Goal: Share content: Share content

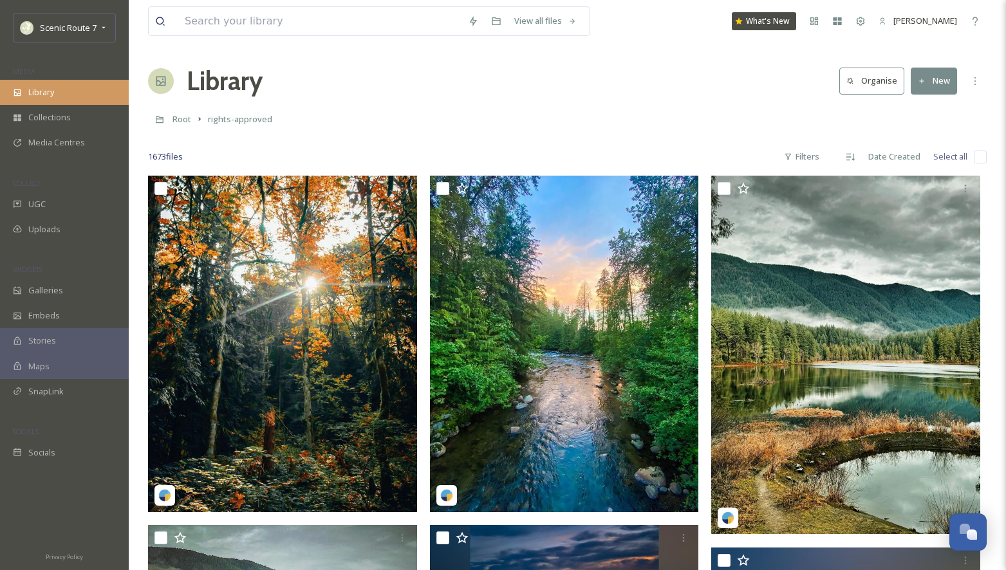
click at [61, 93] on div "Library" at bounding box center [64, 92] width 129 height 25
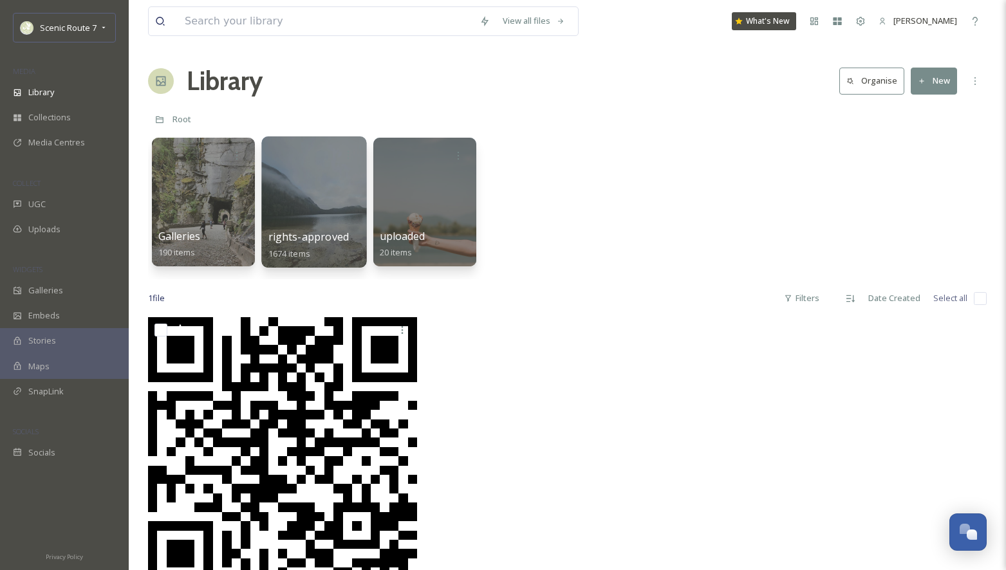
click at [315, 226] on div at bounding box center [313, 201] width 105 height 131
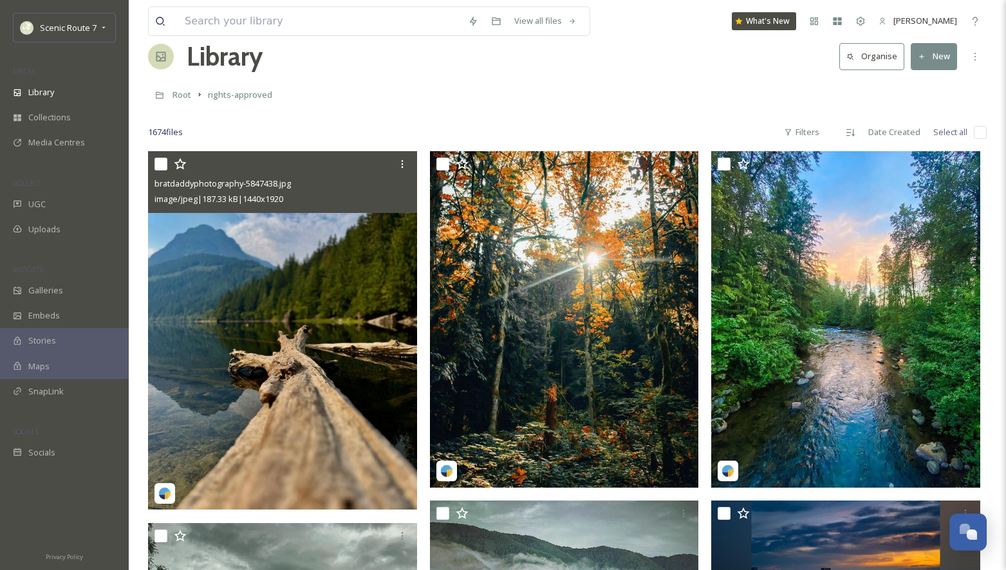
scroll to position [41, 0]
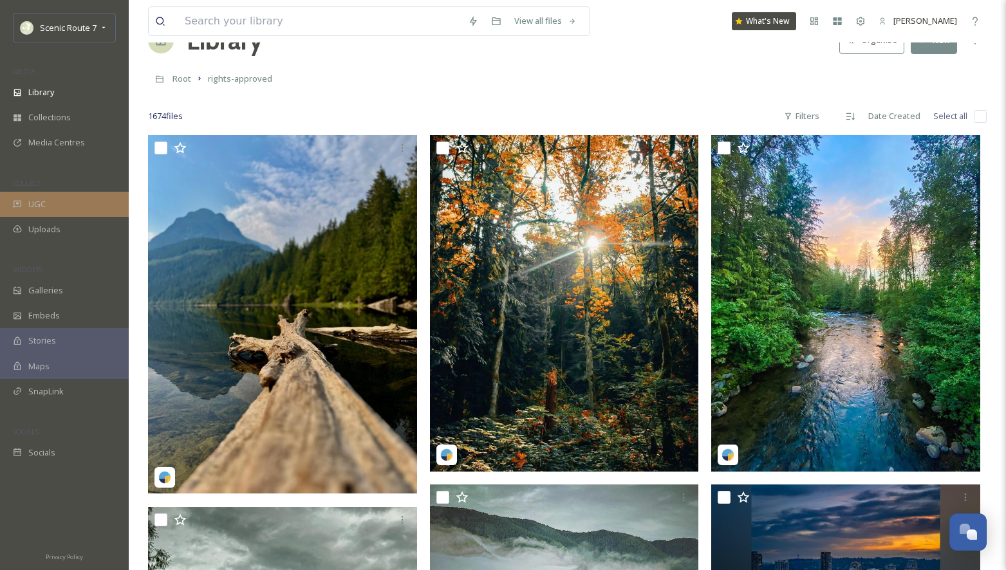
click at [66, 198] on div "UGC" at bounding box center [64, 204] width 129 height 25
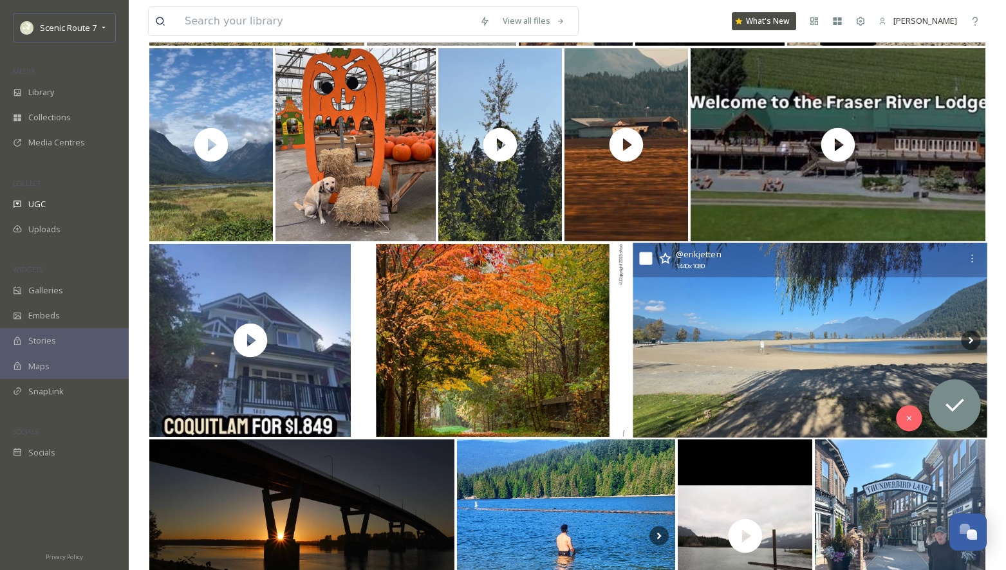
scroll to position [543, 0]
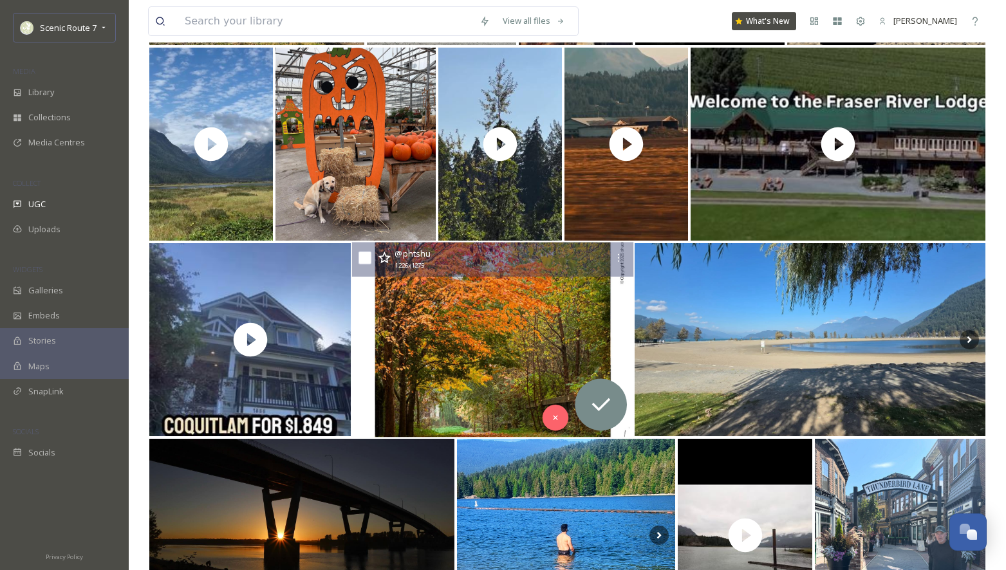
click at [501, 373] on img at bounding box center [492, 340] width 281 height 195
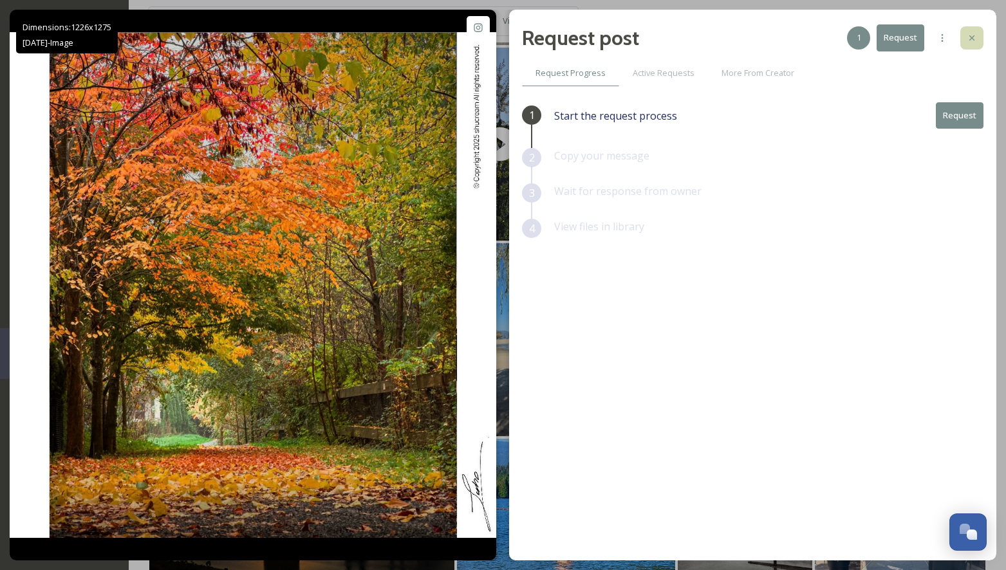
click at [972, 40] on icon at bounding box center [972, 38] width 10 height 10
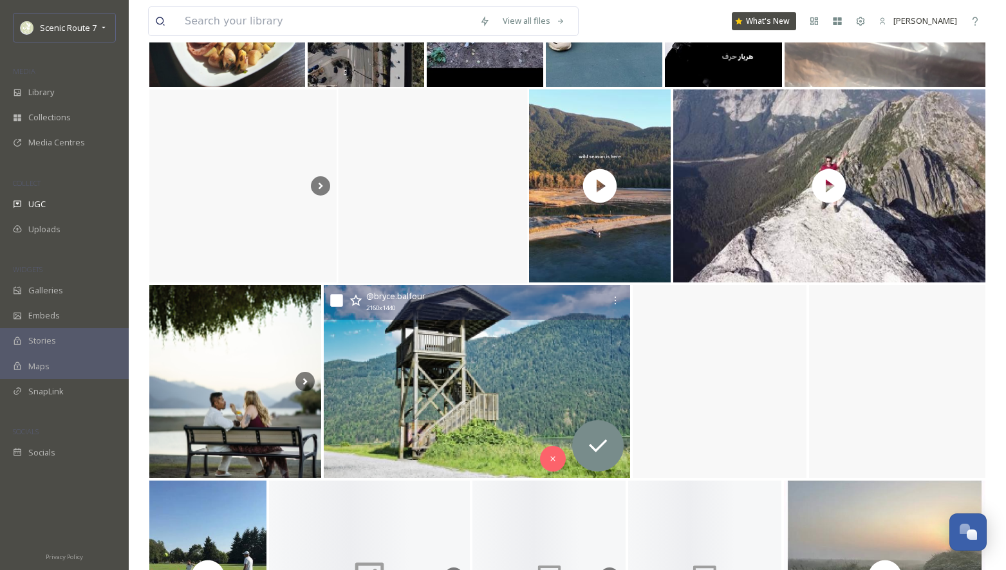
scroll to position [1938, 0]
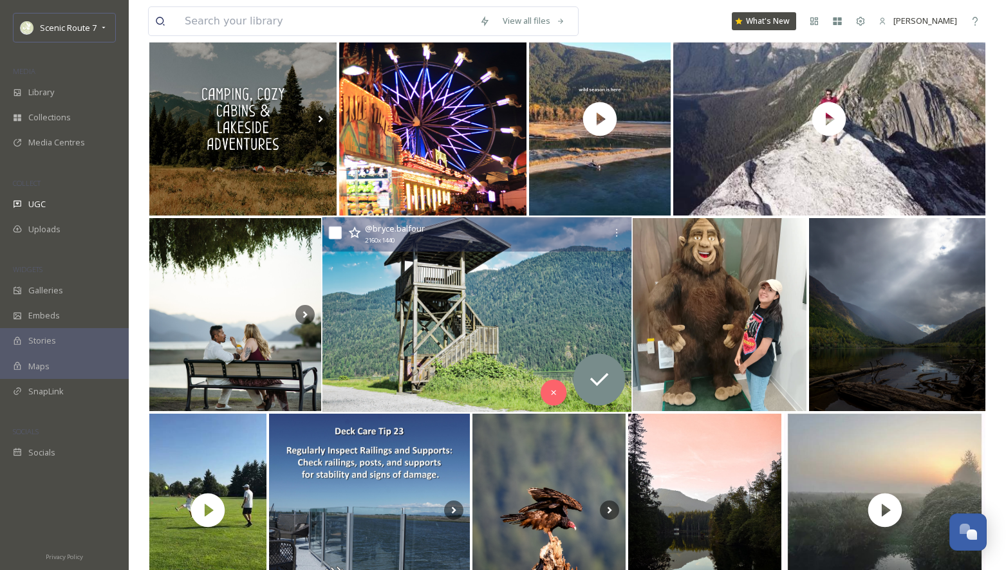
click at [455, 353] on img at bounding box center [477, 315] width 310 height 195
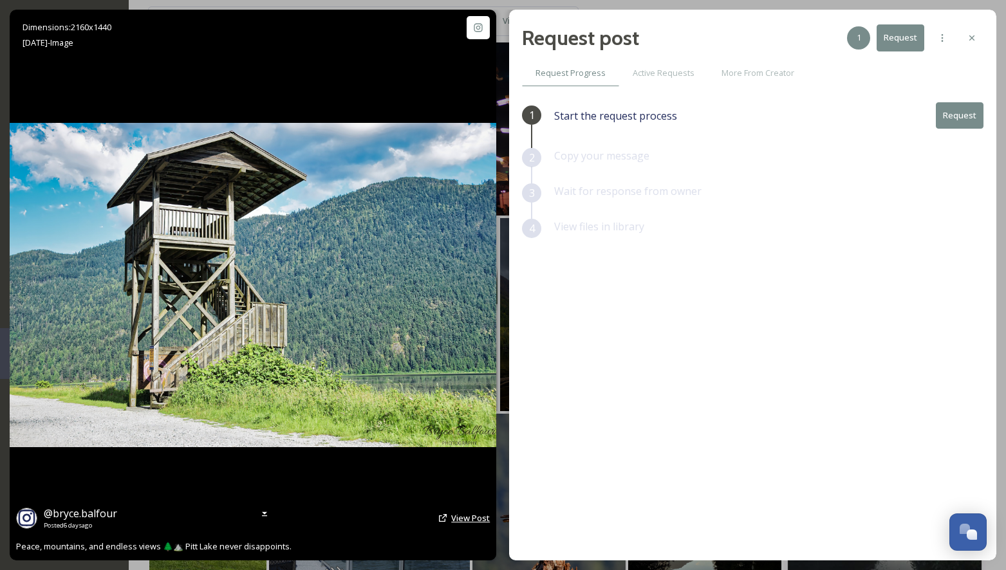
click at [480, 515] on span "View Post" at bounding box center [470, 518] width 39 height 12
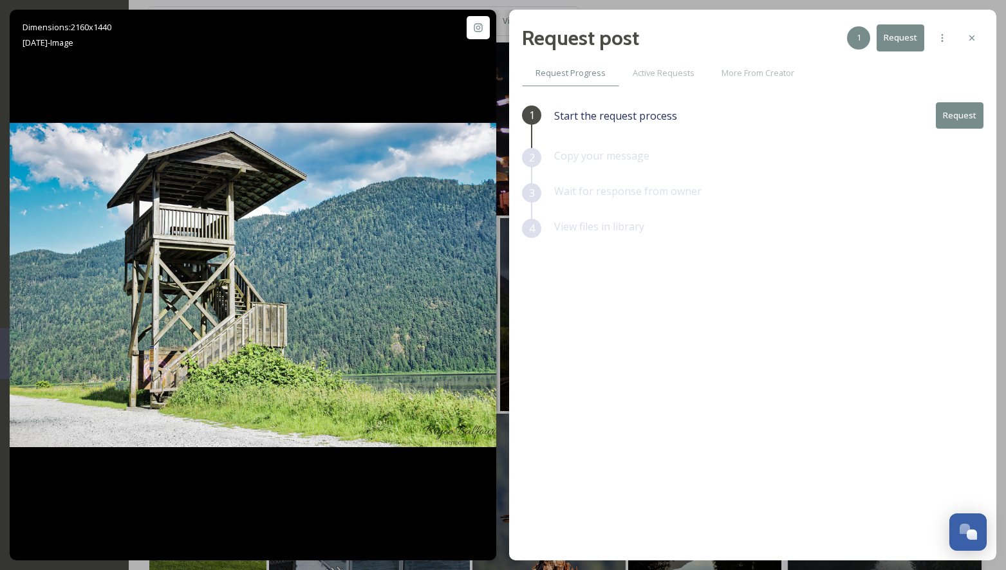
click at [944, 109] on button "Request" at bounding box center [960, 115] width 48 height 26
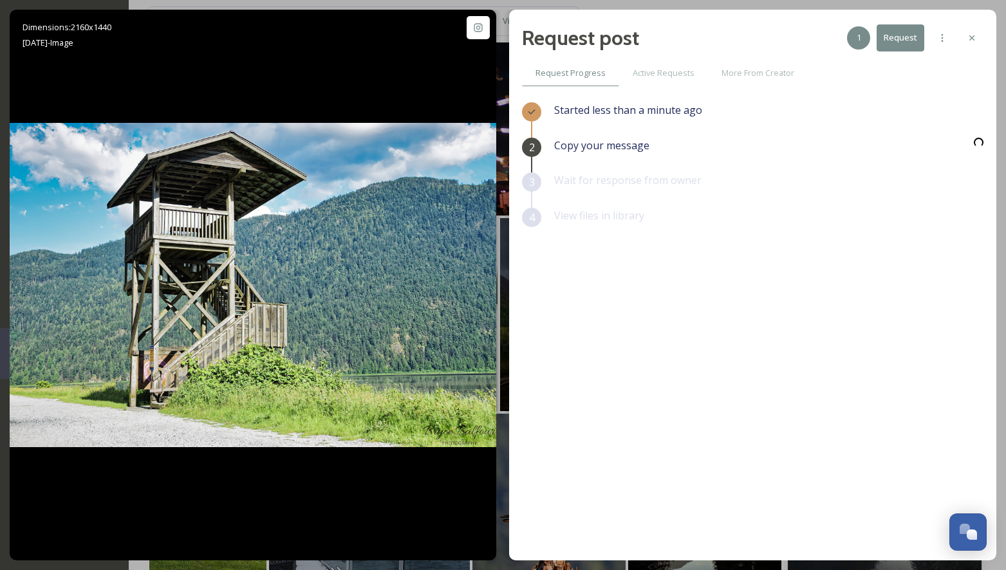
click at [960, 115] on div "Started less than a minute ago" at bounding box center [768, 119] width 429 height 35
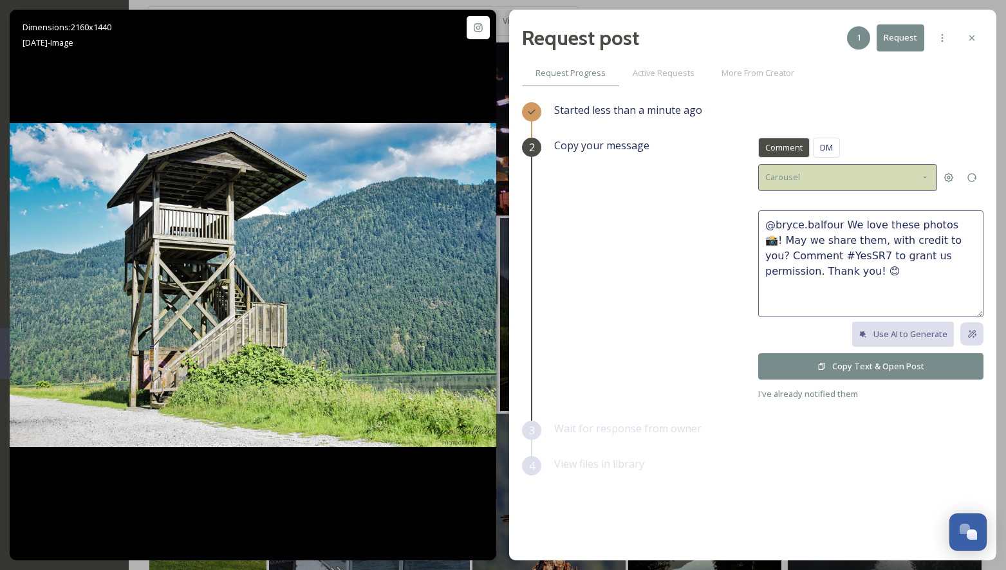
click at [875, 173] on div "Carousel" at bounding box center [847, 177] width 179 height 26
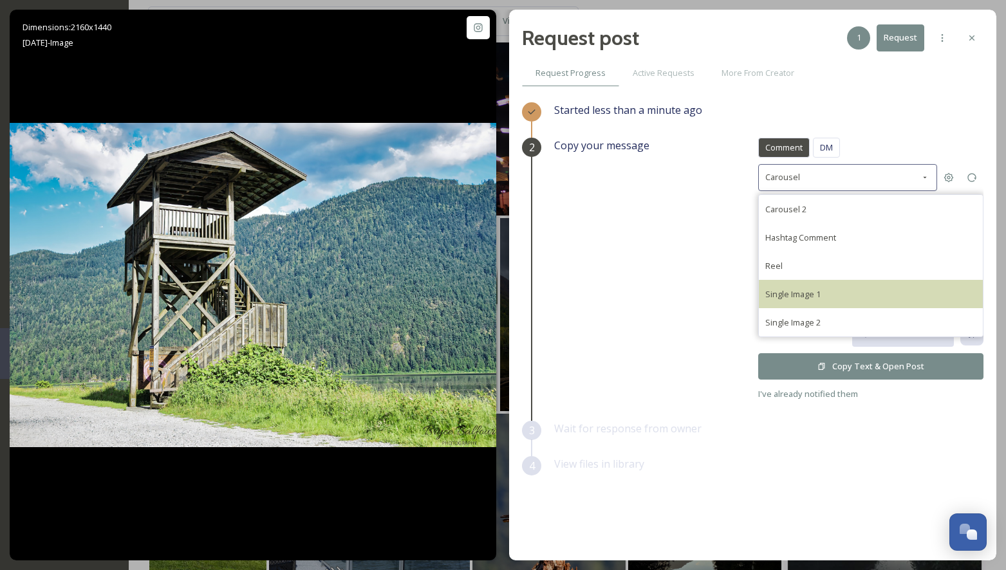
click at [795, 297] on span "Single Image 1" at bounding box center [792, 294] width 55 height 12
type textarea "@bryce.balfour This photo is fantastic! If it's okay with you, we'd love to sha…"
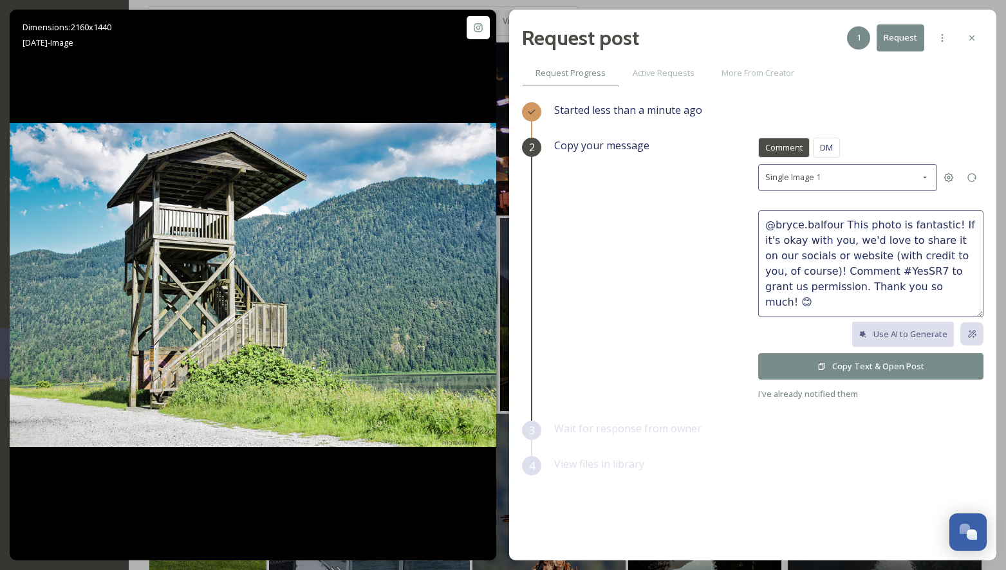
click at [834, 362] on button "Copy Text & Open Post" at bounding box center [870, 366] width 225 height 26
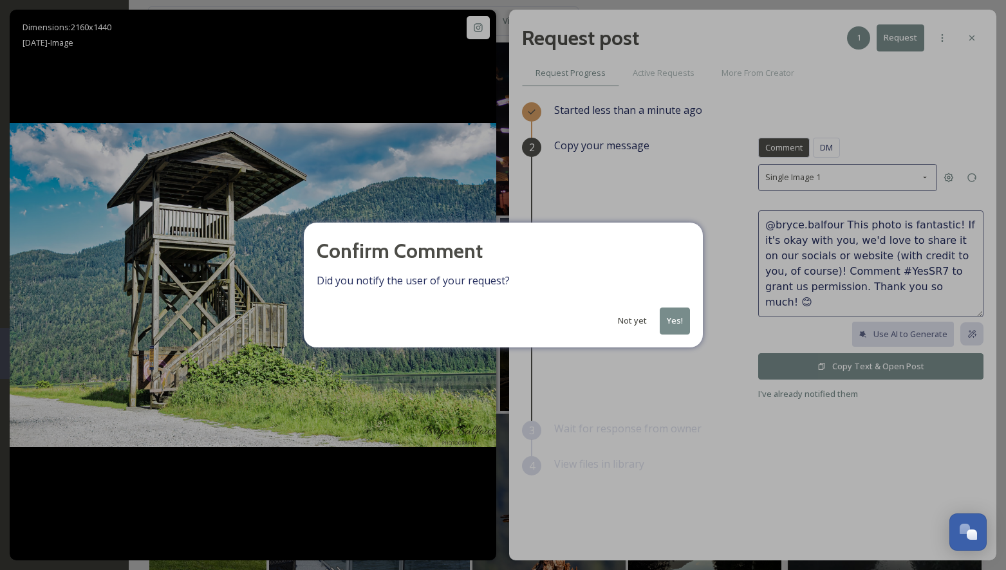
click at [680, 319] on button "Yes!" at bounding box center [675, 321] width 30 height 26
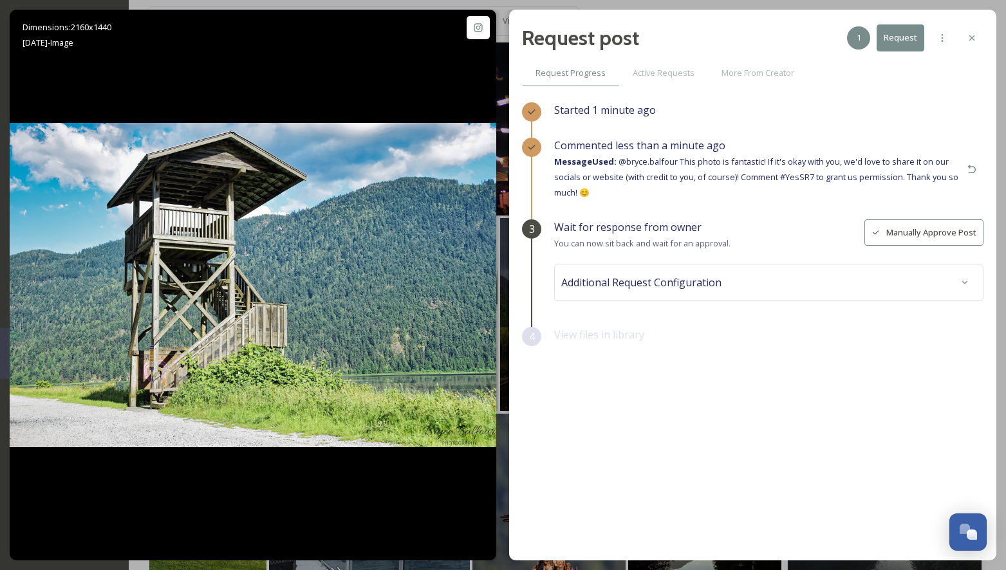
click at [973, 41] on icon at bounding box center [972, 38] width 10 height 10
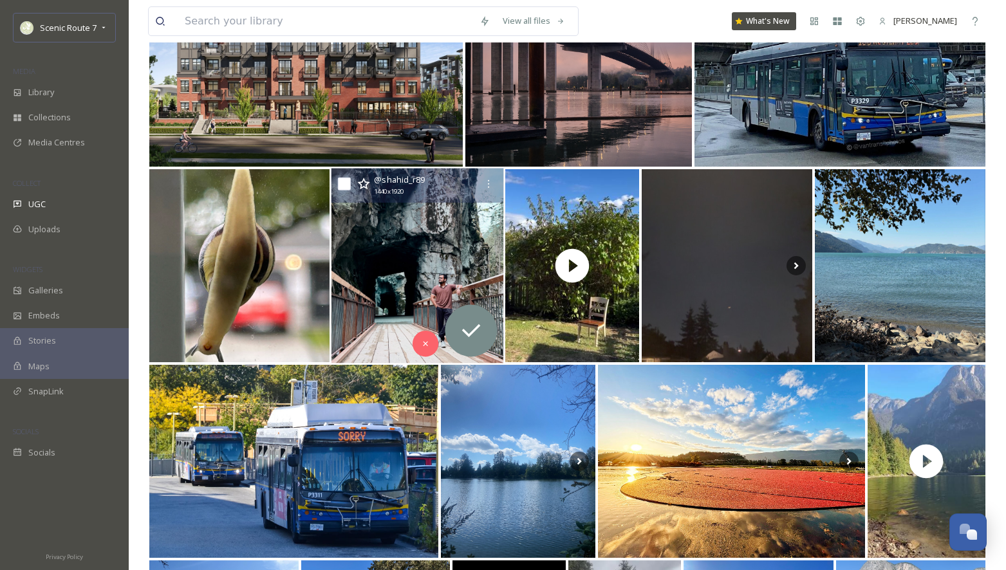
scroll to position [2781, 0]
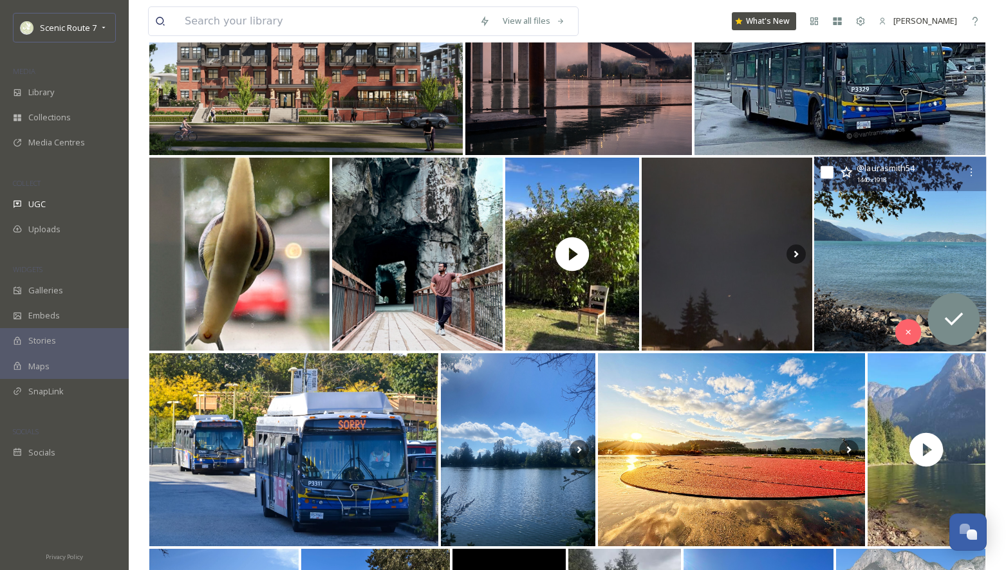
click at [894, 256] on img at bounding box center [900, 254] width 173 height 195
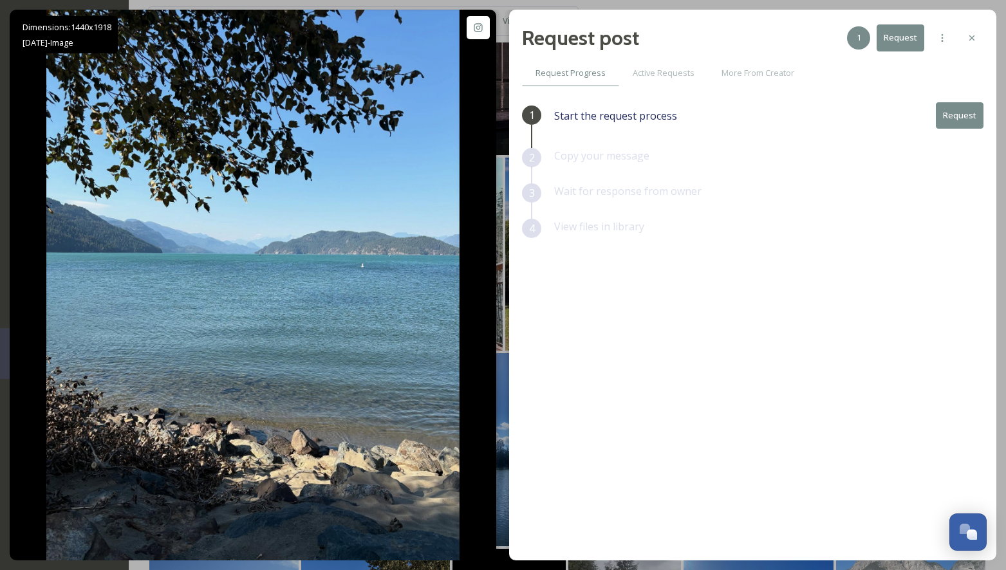
click at [952, 113] on button "Request" at bounding box center [960, 115] width 48 height 26
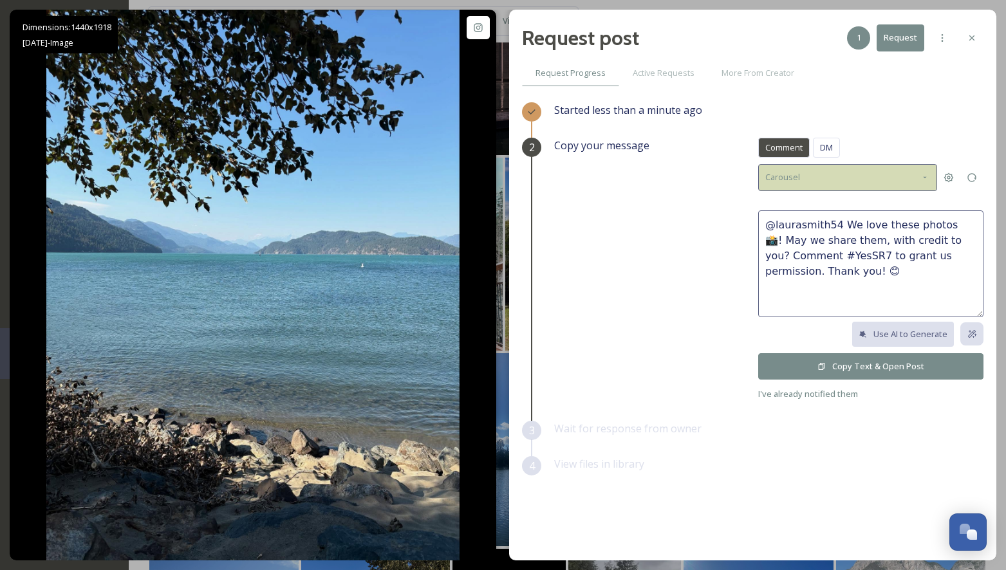
click at [921, 173] on icon at bounding box center [925, 178] width 10 height 10
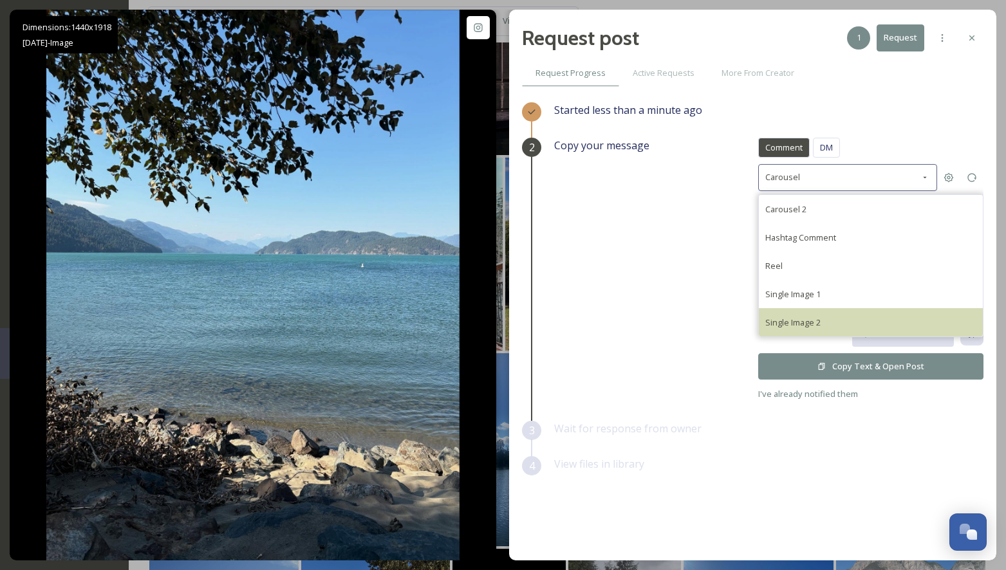
click at [824, 317] on div "Single Image 2" at bounding box center [871, 322] width 224 height 28
type textarea "@laurasmith54 We would love to share this beautiful photo on our social account…"
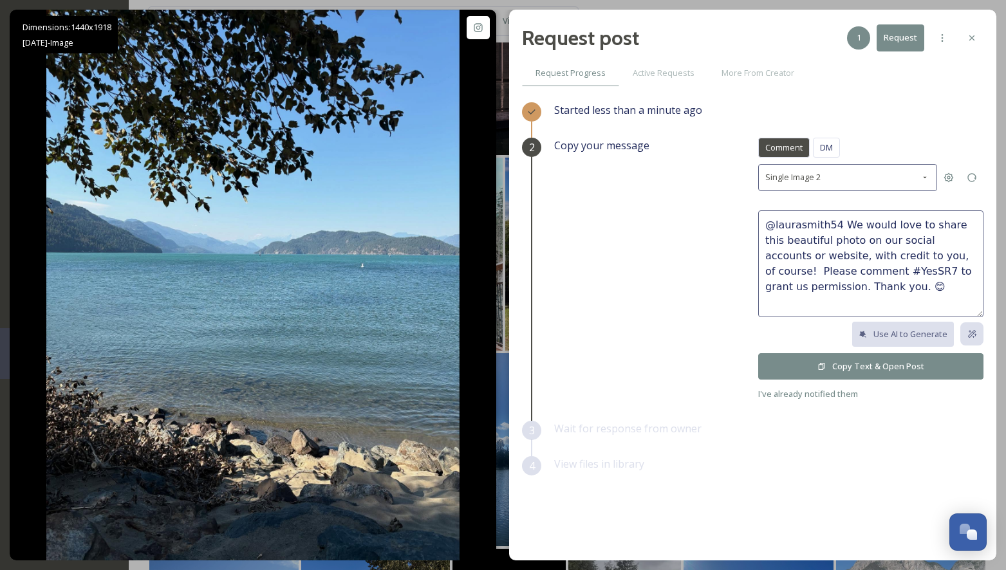
click at [868, 359] on button "Copy Text & Open Post" at bounding box center [870, 366] width 225 height 26
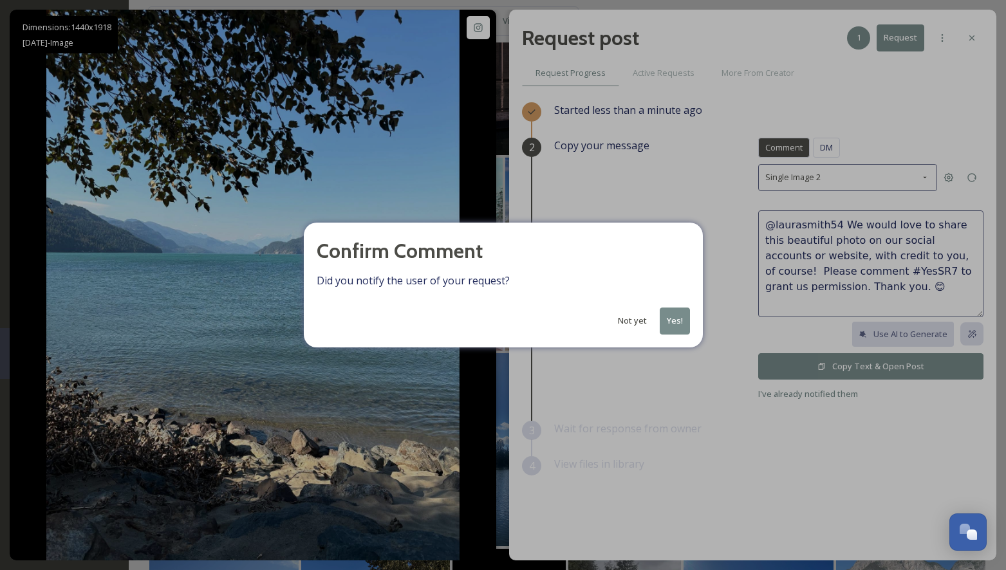
click at [671, 317] on button "Yes!" at bounding box center [675, 321] width 30 height 26
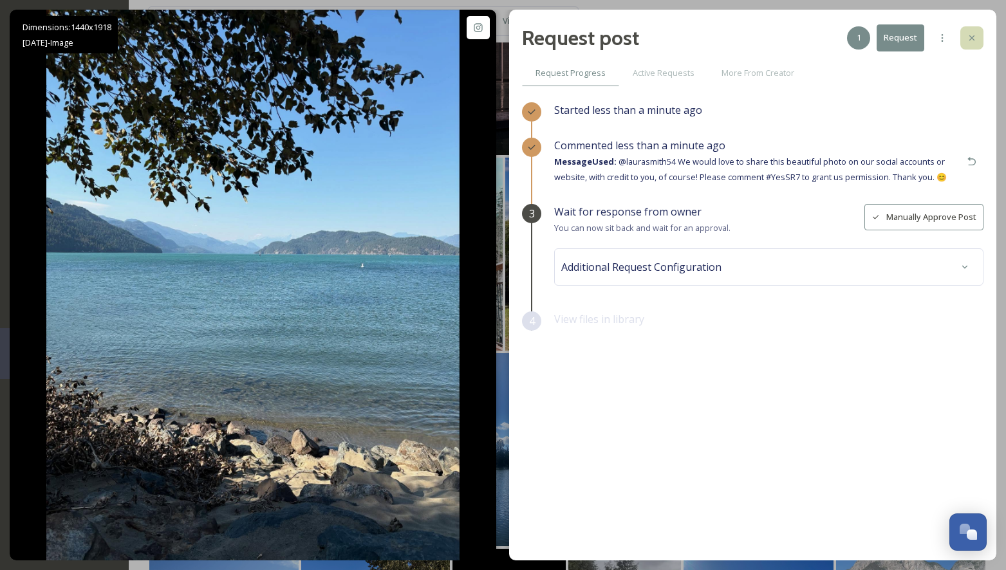
click at [971, 41] on icon at bounding box center [972, 38] width 10 height 10
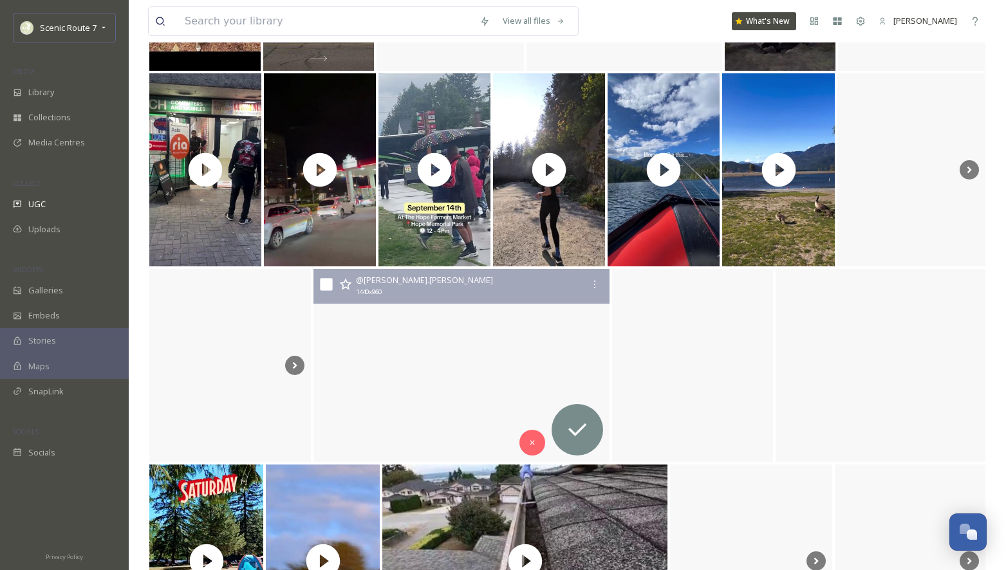
scroll to position [6215, 0]
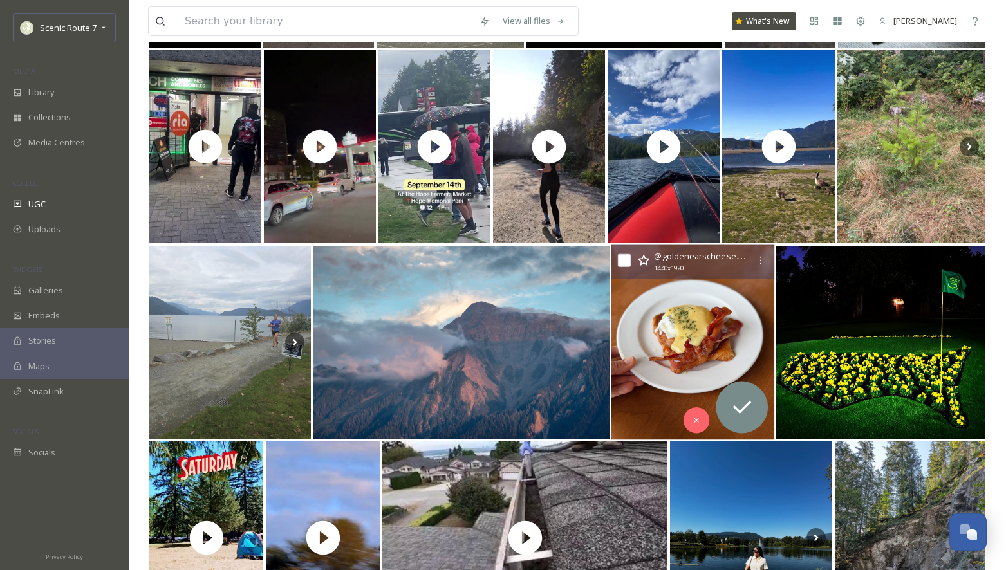
click at [641, 368] on img at bounding box center [692, 342] width 163 height 195
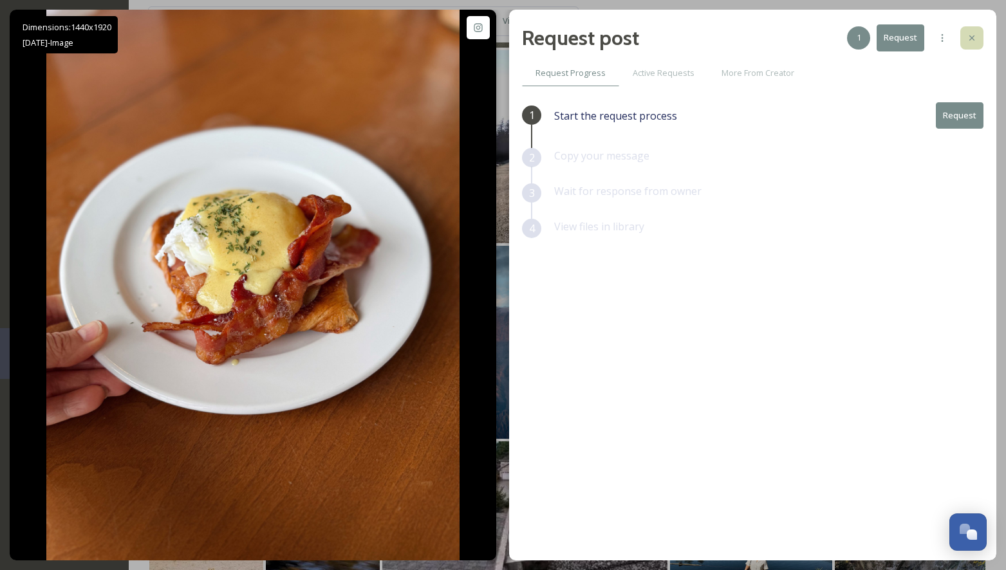
click at [972, 41] on icon at bounding box center [972, 38] width 10 height 10
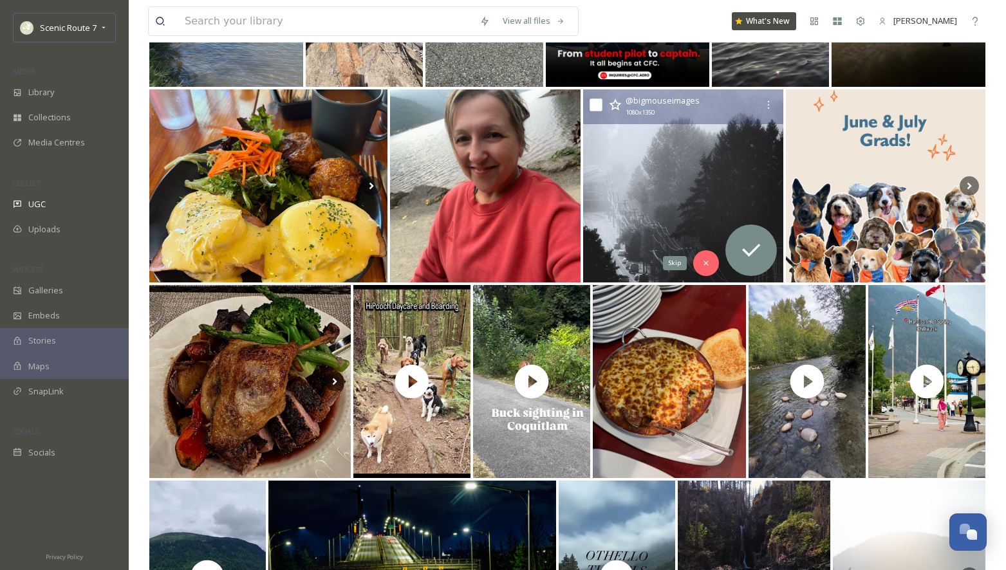
scroll to position [7013, 0]
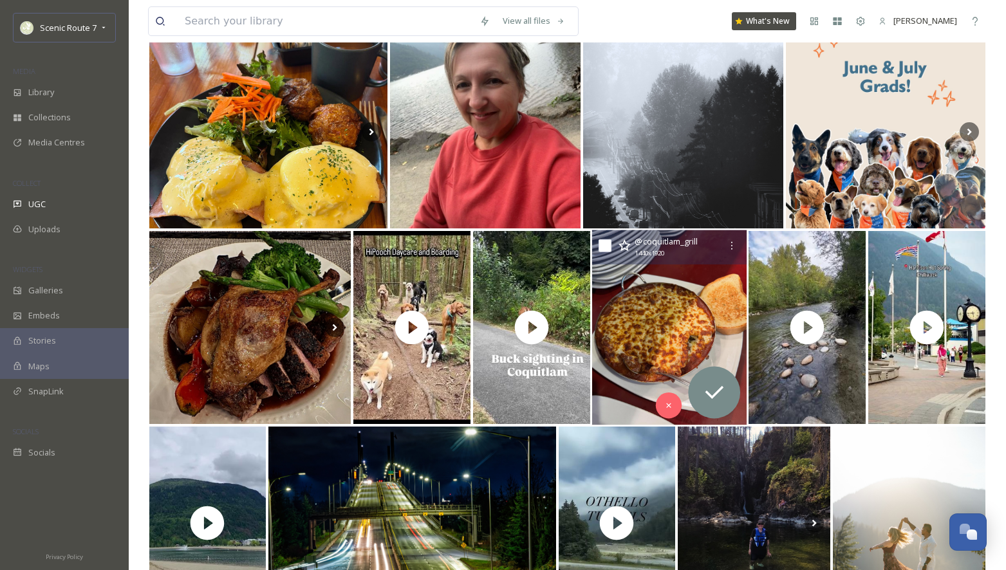
click at [655, 353] on img at bounding box center [669, 327] width 155 height 195
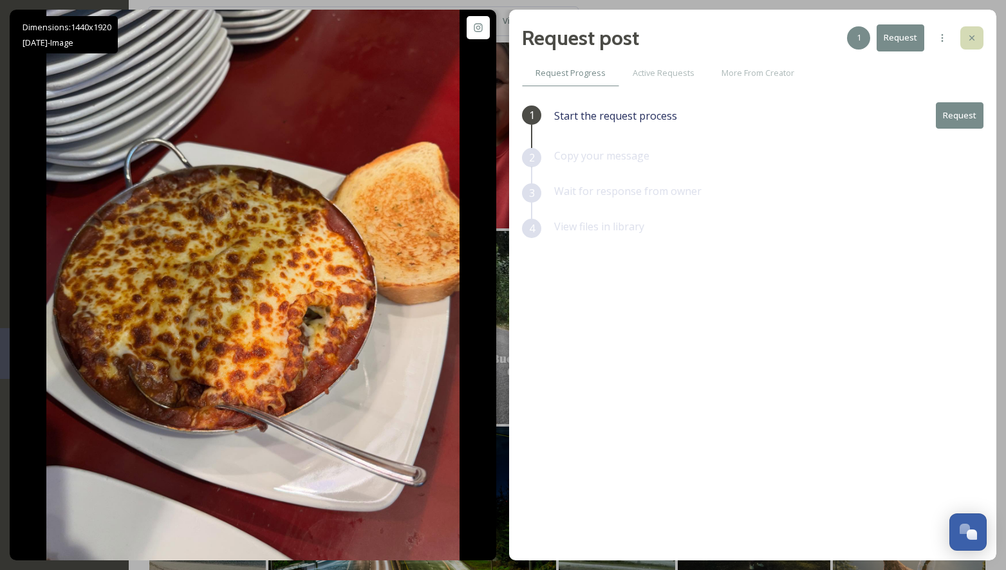
click at [972, 38] on icon at bounding box center [971, 37] width 5 height 5
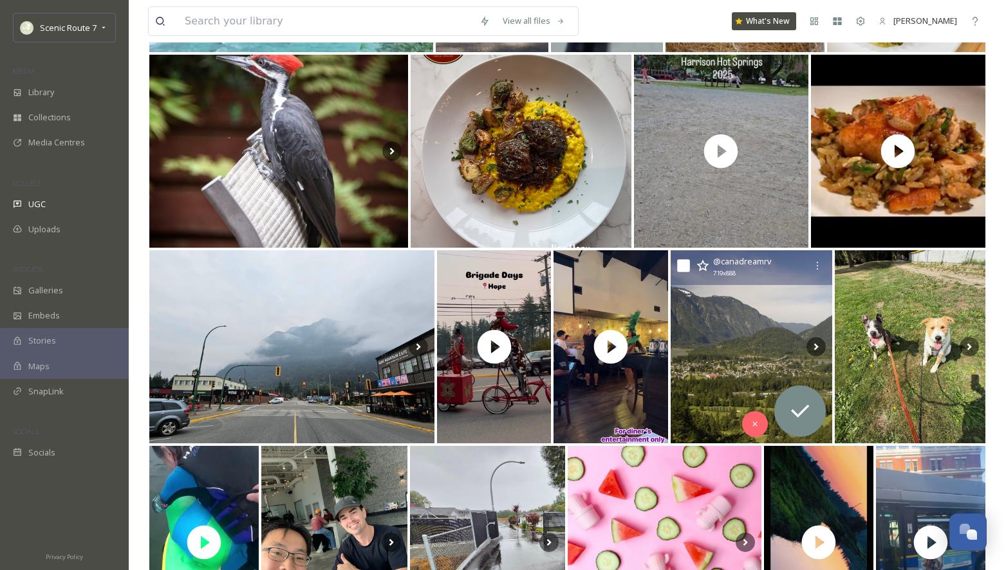
scroll to position [8230, 0]
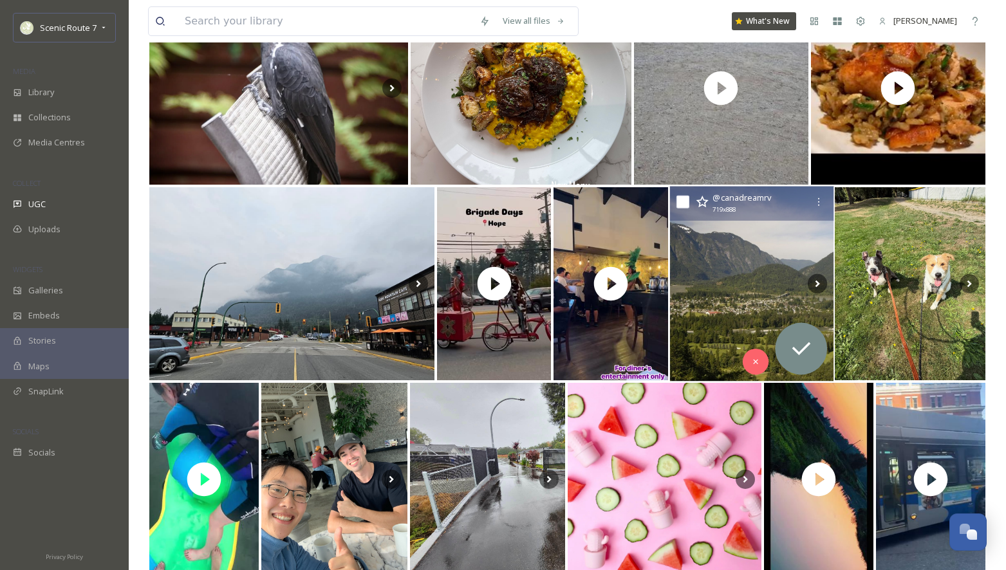
click at [726, 269] on img at bounding box center [752, 284] width 164 height 195
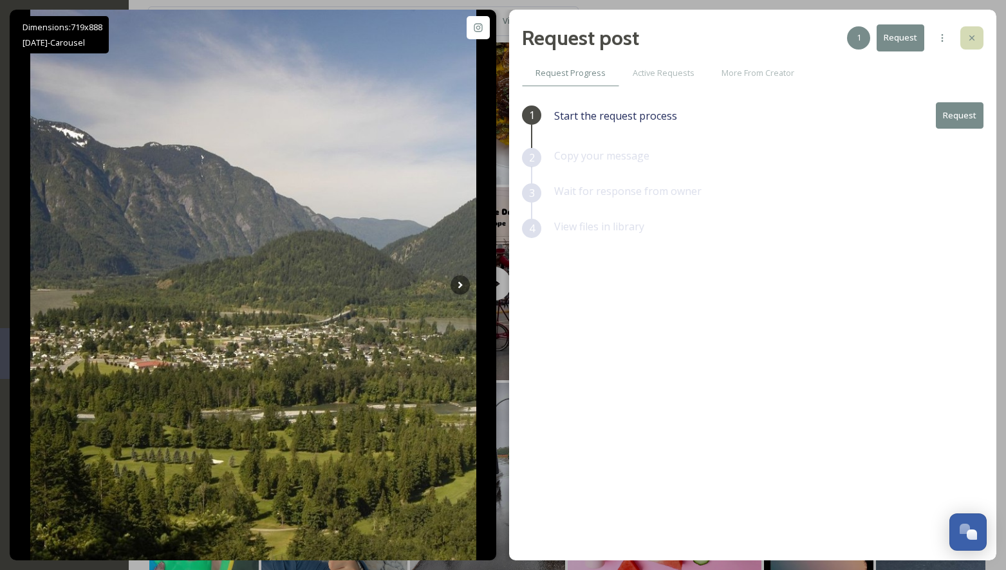
click at [973, 39] on icon at bounding box center [971, 37] width 5 height 5
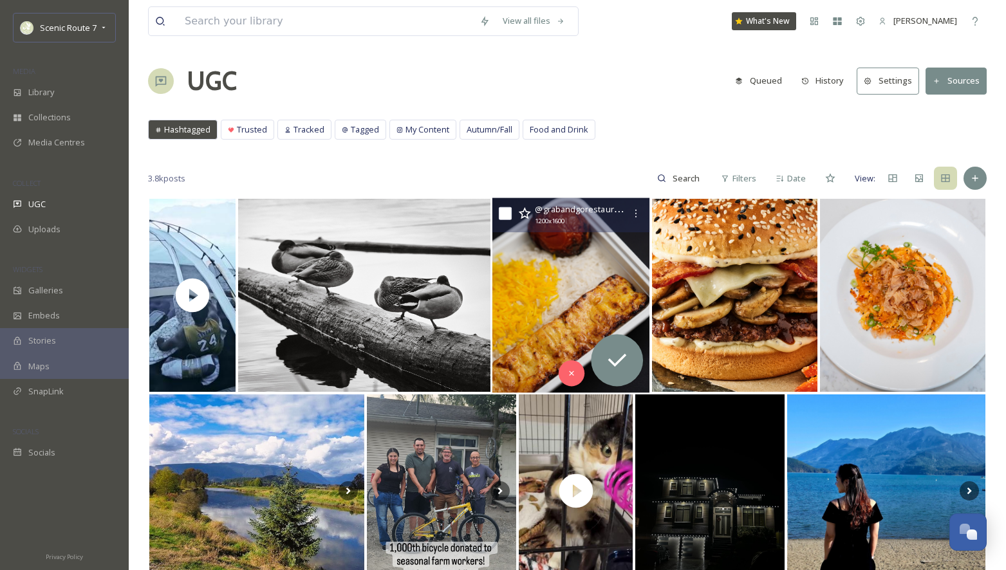
click at [508, 317] on img at bounding box center [571, 295] width 158 height 195
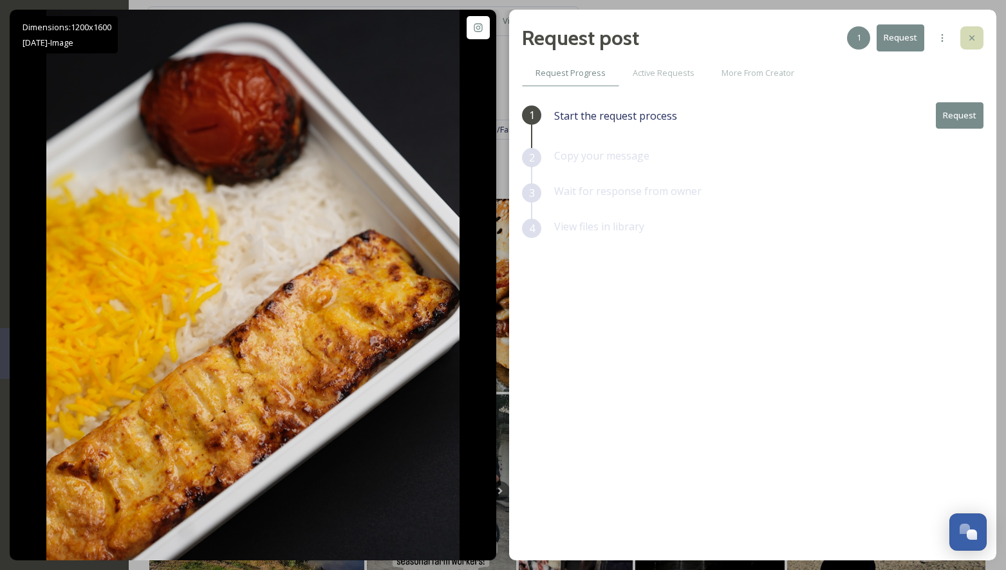
click at [974, 39] on icon at bounding box center [972, 38] width 10 height 10
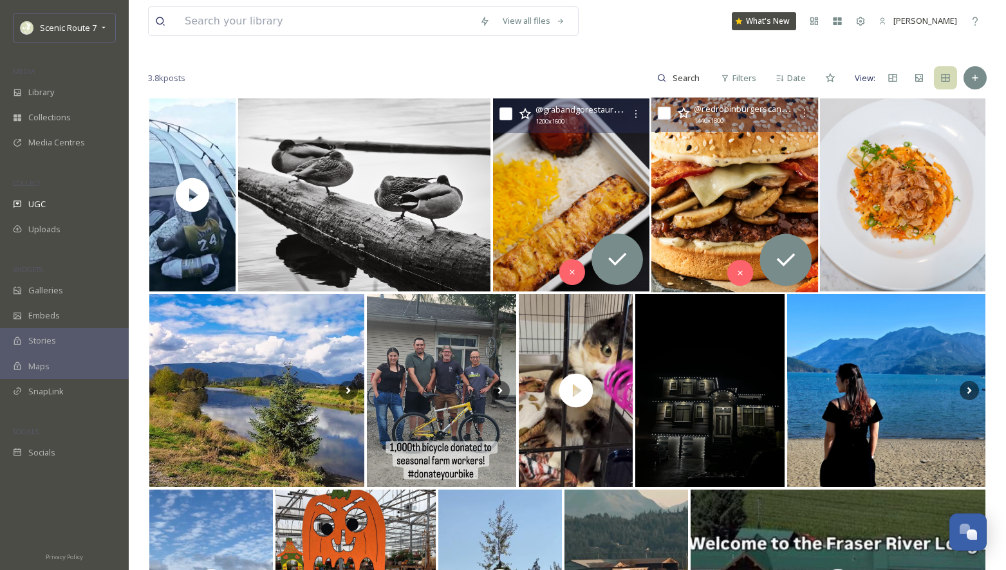
scroll to position [108, 0]
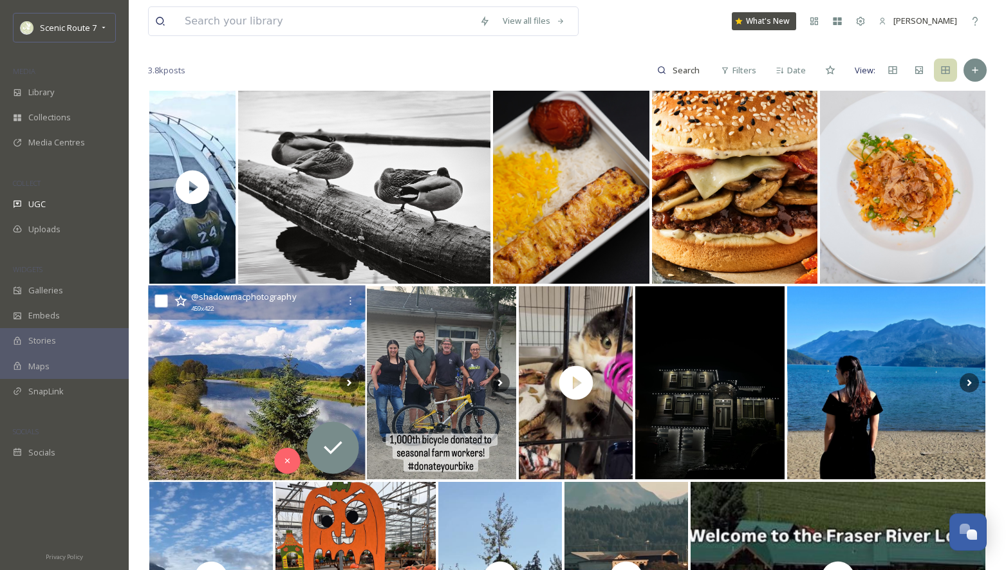
click at [244, 368] on img at bounding box center [256, 383] width 217 height 195
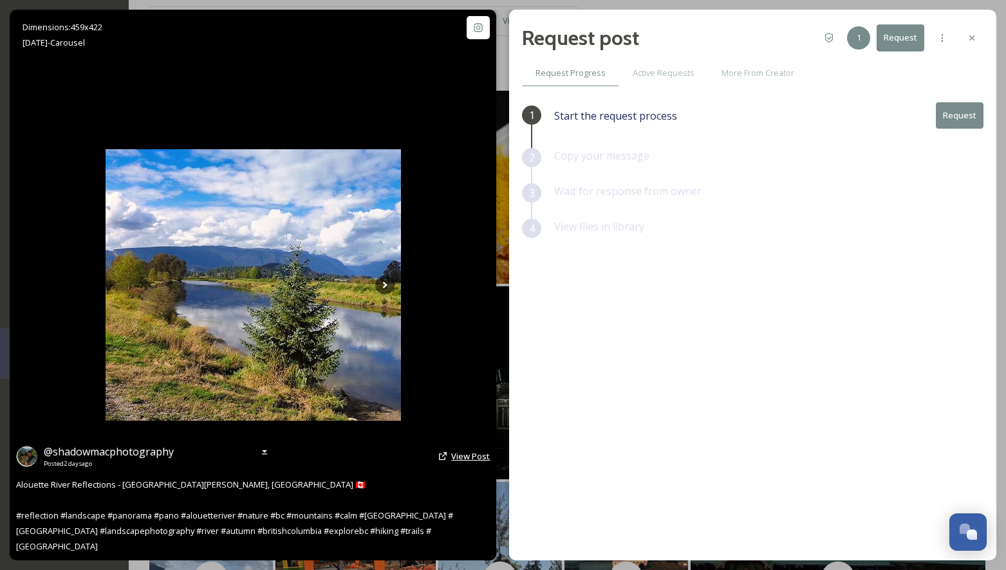
click at [466, 462] on span "View Post" at bounding box center [470, 457] width 39 height 12
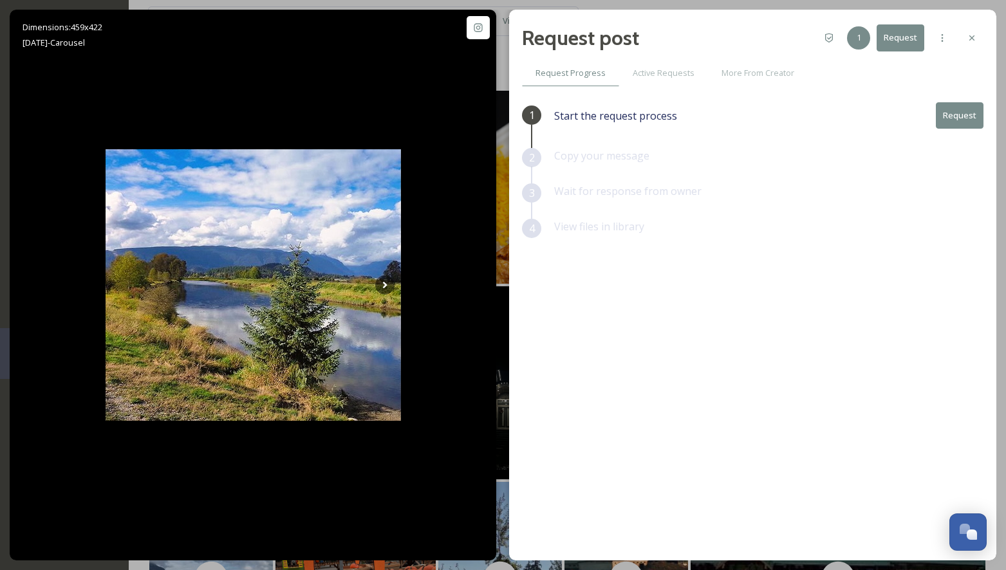
click at [958, 115] on button "Request" at bounding box center [960, 115] width 48 height 26
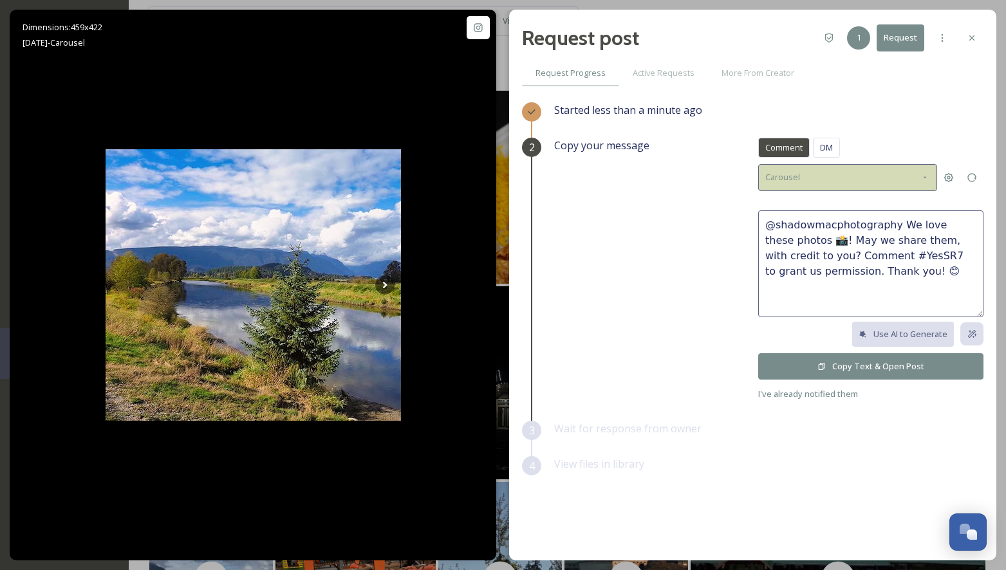
click at [926, 177] on icon at bounding box center [924, 178] width 3 height 2
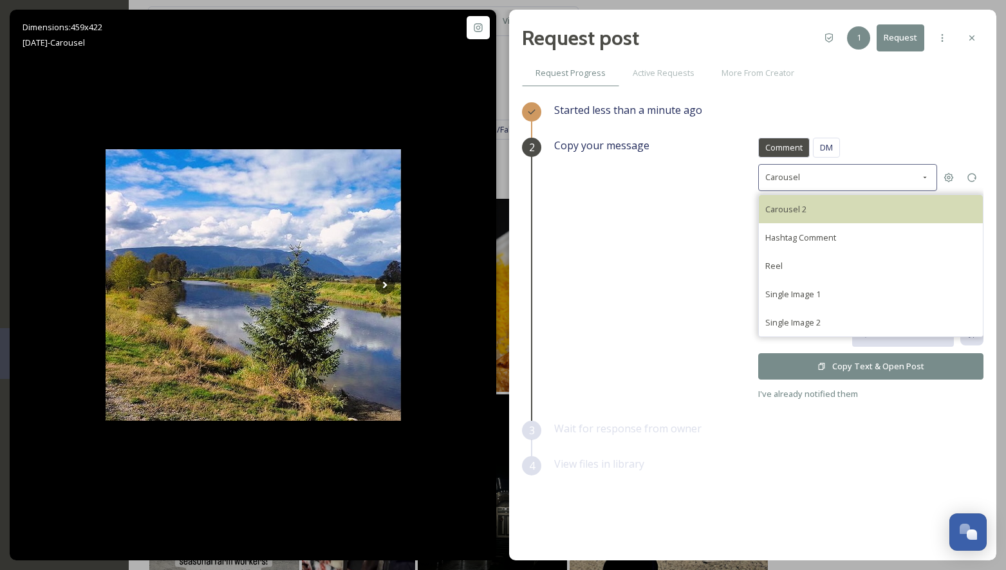
click at [825, 206] on div "Carousel 2" at bounding box center [871, 209] width 224 height 28
type textarea "@shadowmacphotography This is such a wonderful carousel of photos 📸! May we sha…"
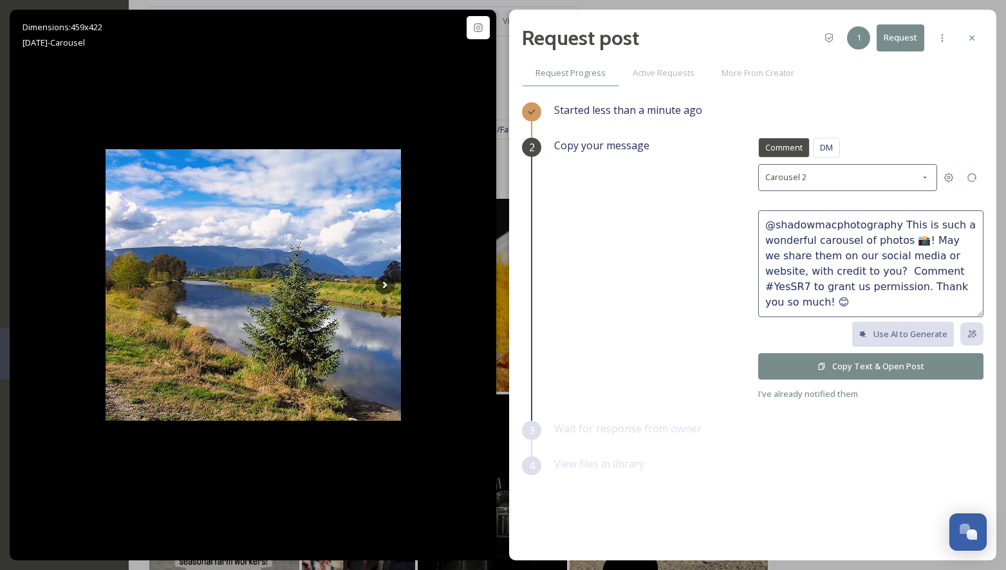
click at [879, 363] on button "Copy Text & Open Post" at bounding box center [870, 366] width 225 height 26
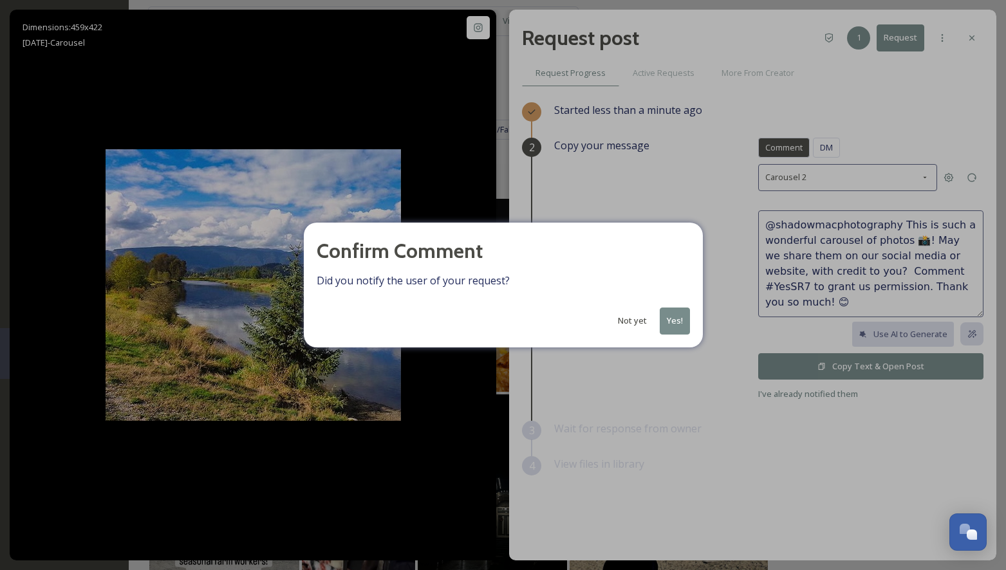
click at [671, 321] on button "Yes!" at bounding box center [675, 321] width 30 height 26
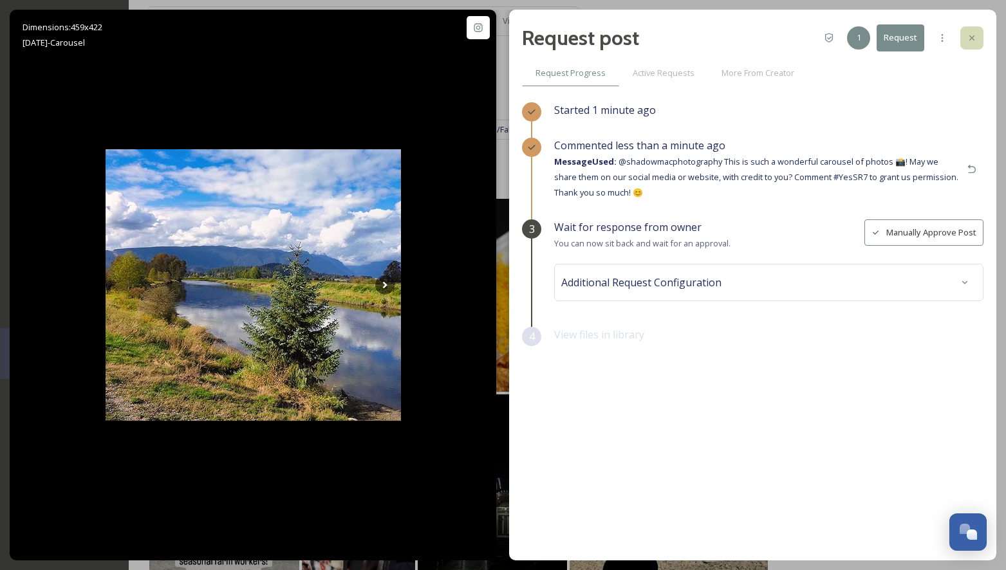
click at [973, 39] on icon at bounding box center [971, 37] width 5 height 5
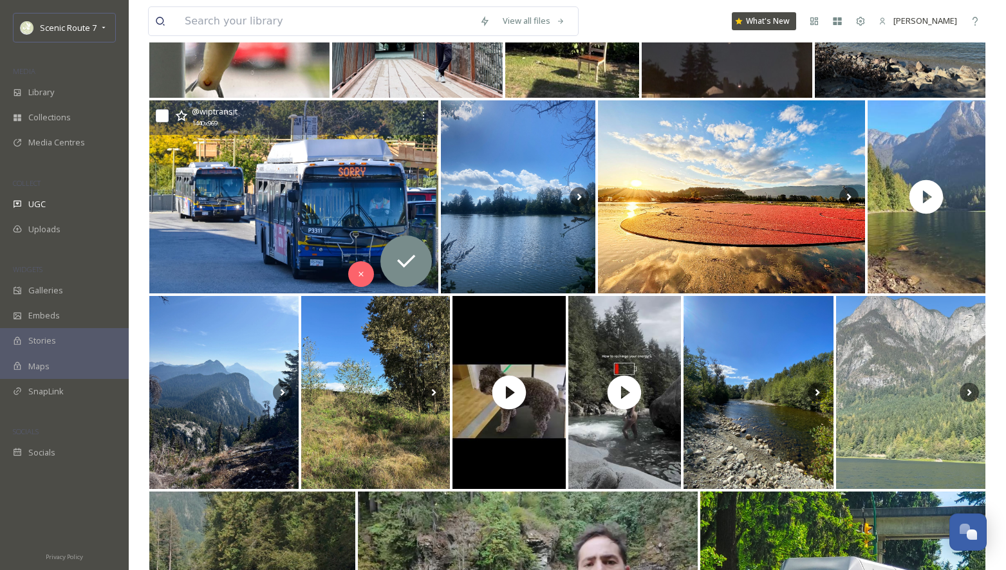
scroll to position [3043, 0]
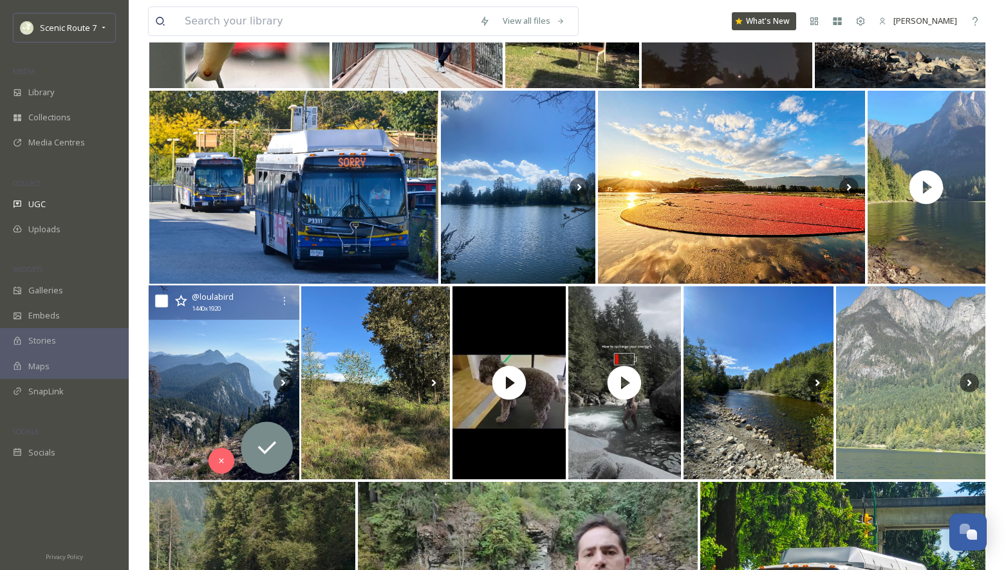
click at [239, 382] on img at bounding box center [224, 383] width 151 height 195
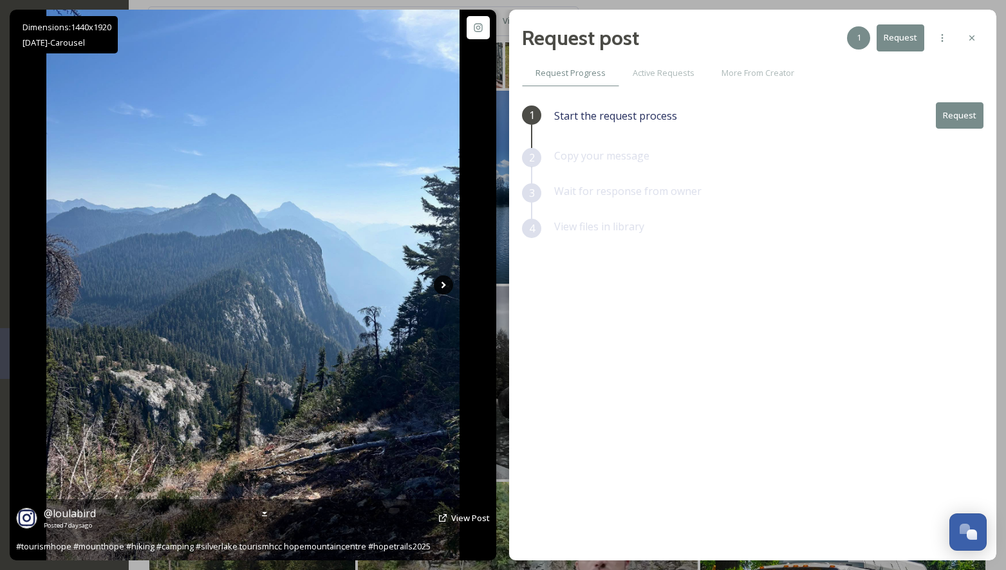
click at [440, 288] on icon at bounding box center [443, 285] width 19 height 19
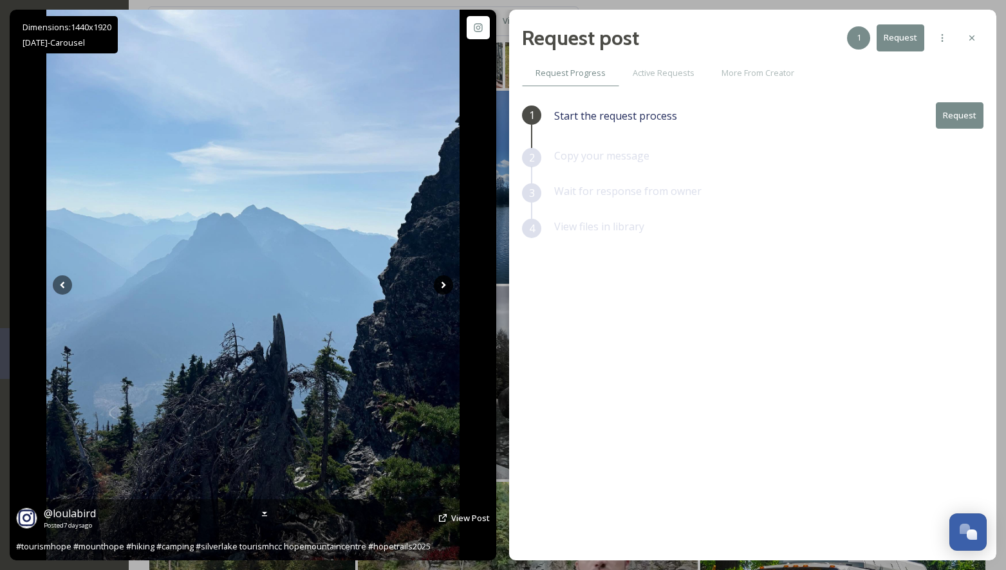
click at [442, 285] on icon at bounding box center [443, 285] width 19 height 19
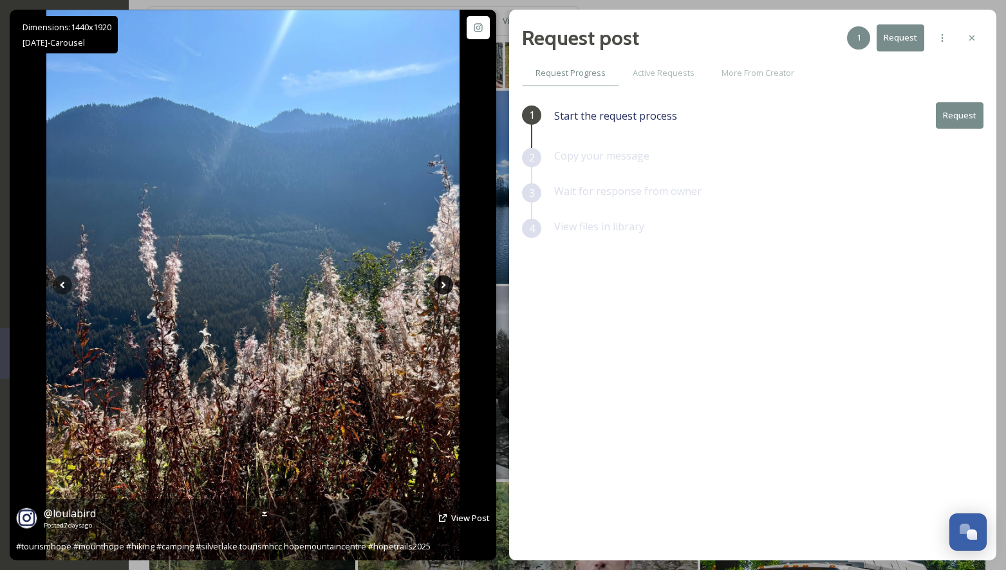
click at [442, 285] on icon at bounding box center [443, 285] width 19 height 19
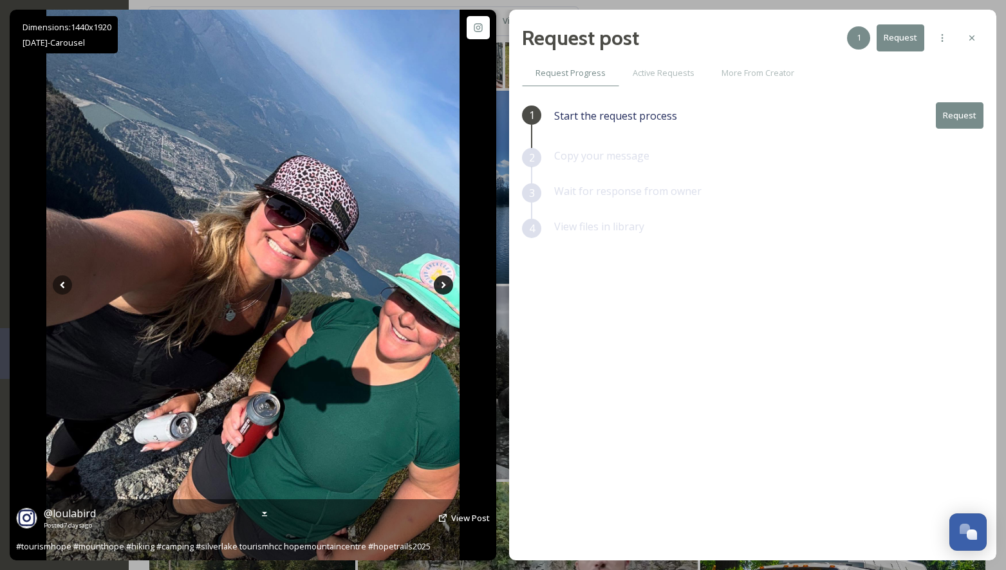
click at [442, 285] on icon at bounding box center [443, 285] width 19 height 19
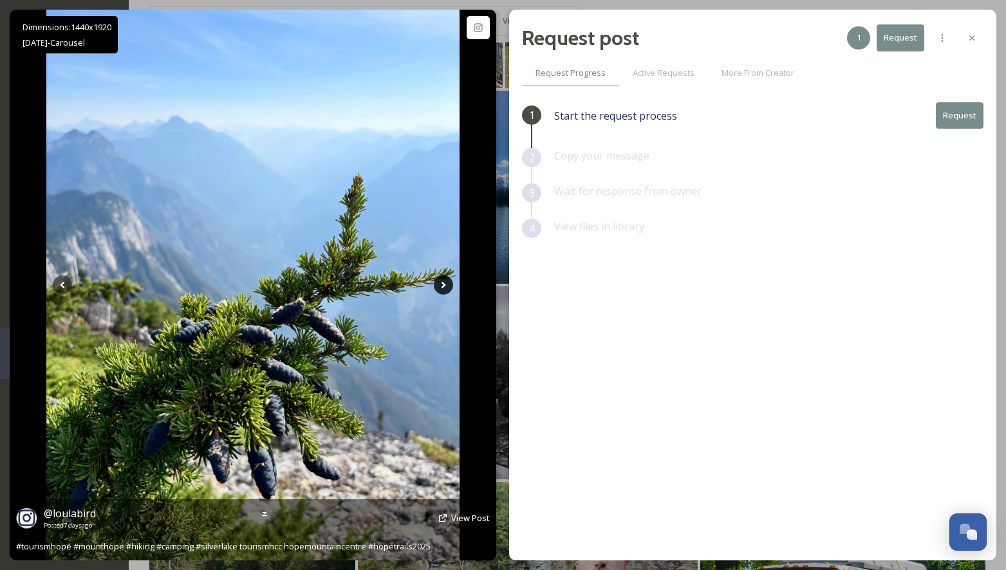
click at [442, 285] on icon at bounding box center [443, 285] width 19 height 19
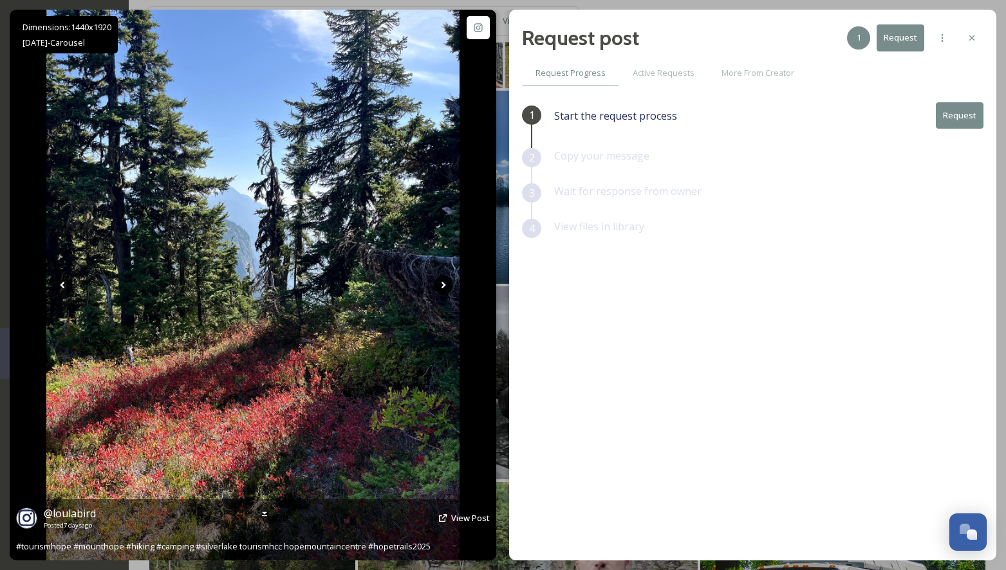
click at [443, 286] on icon at bounding box center [443, 285] width 19 height 19
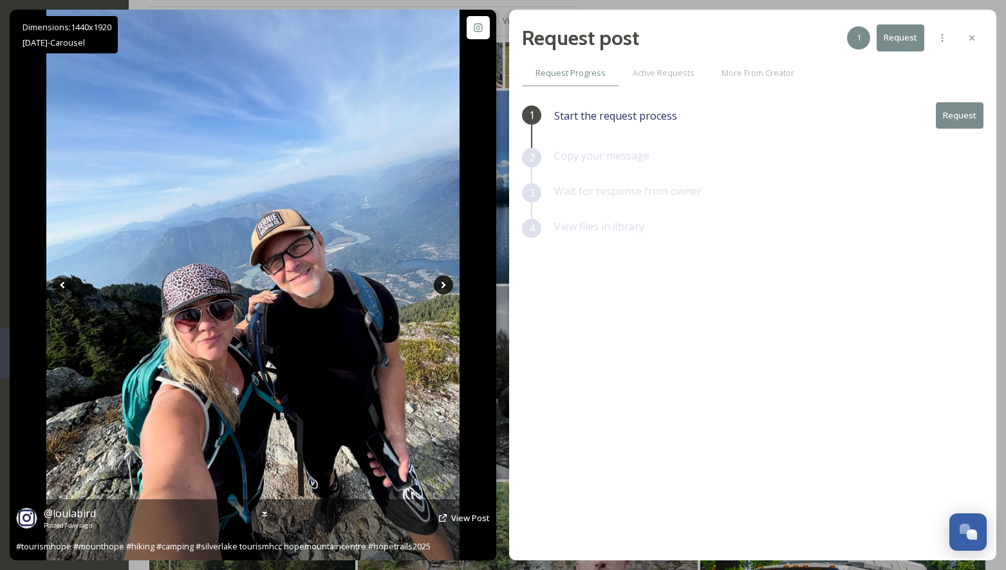
click at [443, 286] on icon at bounding box center [443, 285] width 19 height 19
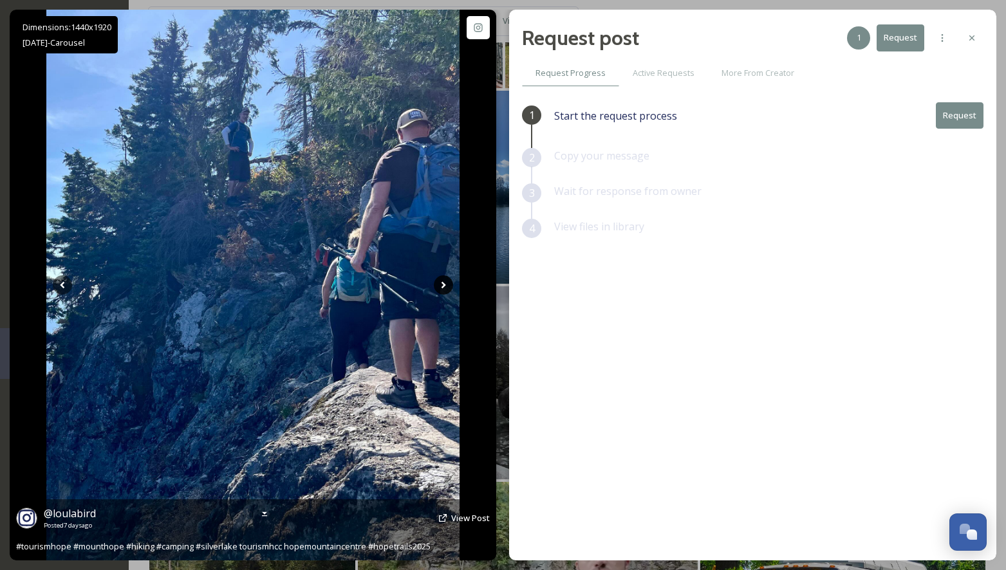
click at [444, 285] on icon at bounding box center [444, 285] width 5 height 7
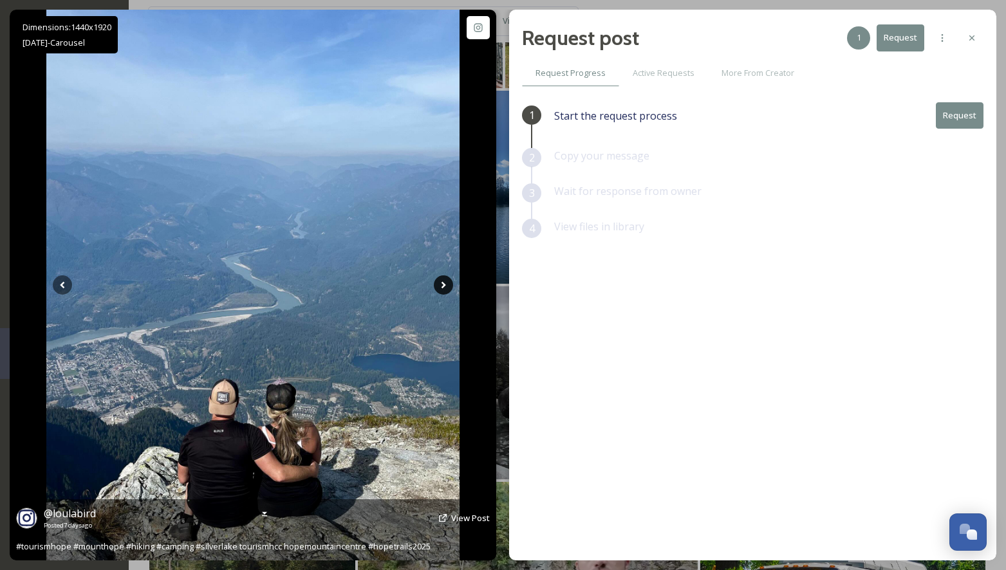
click at [444, 286] on icon at bounding box center [444, 285] width 5 height 7
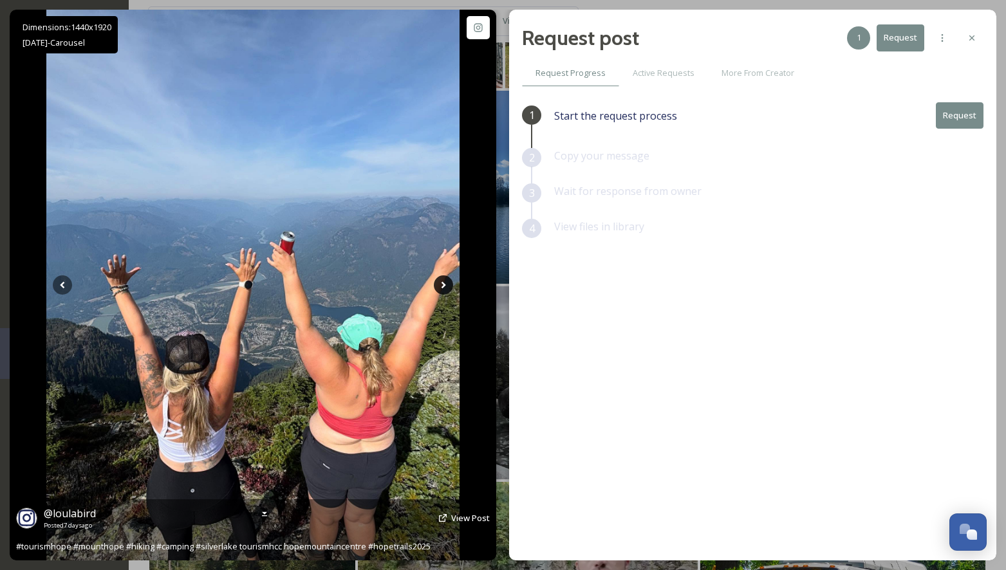
click at [444, 286] on icon at bounding box center [444, 285] width 5 height 7
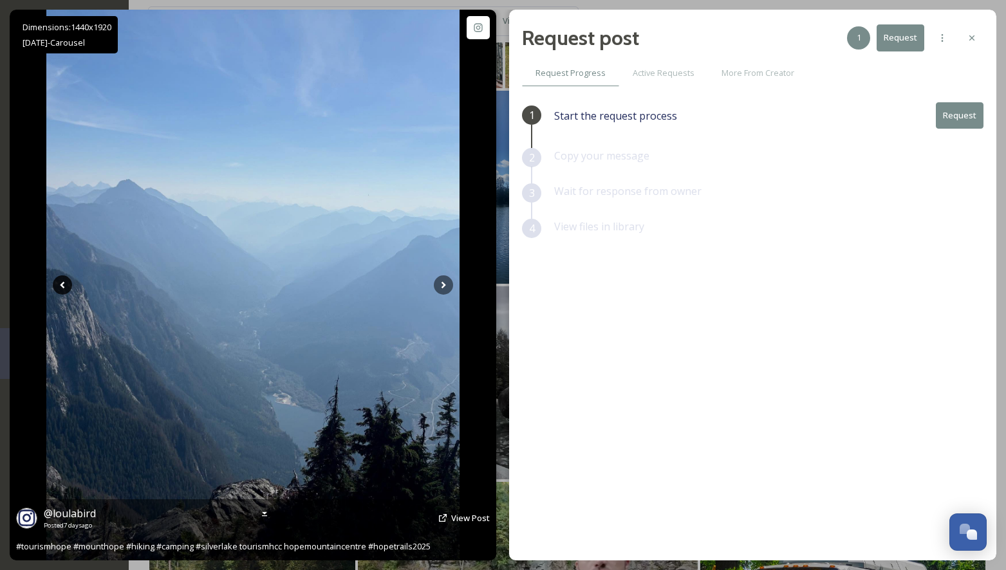
click at [62, 286] on icon at bounding box center [62, 285] width 5 height 7
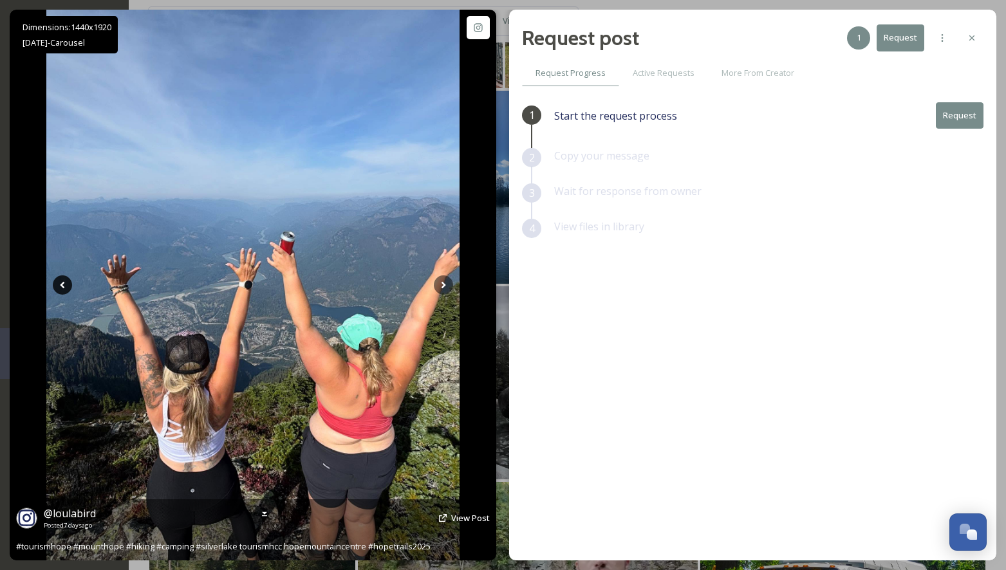
click at [62, 286] on icon at bounding box center [62, 285] width 5 height 7
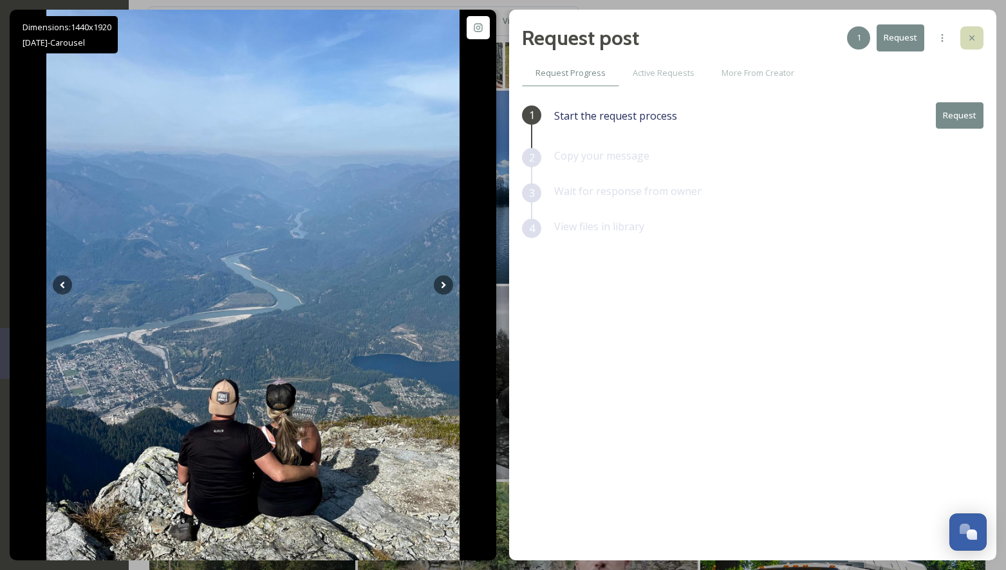
click at [974, 39] on icon at bounding box center [972, 38] width 10 height 10
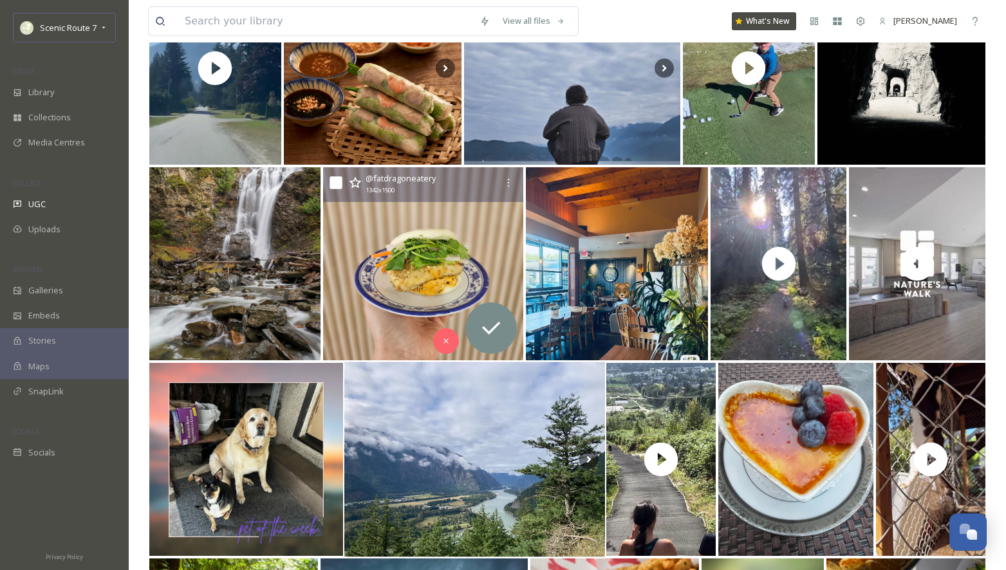
scroll to position [4113, 0]
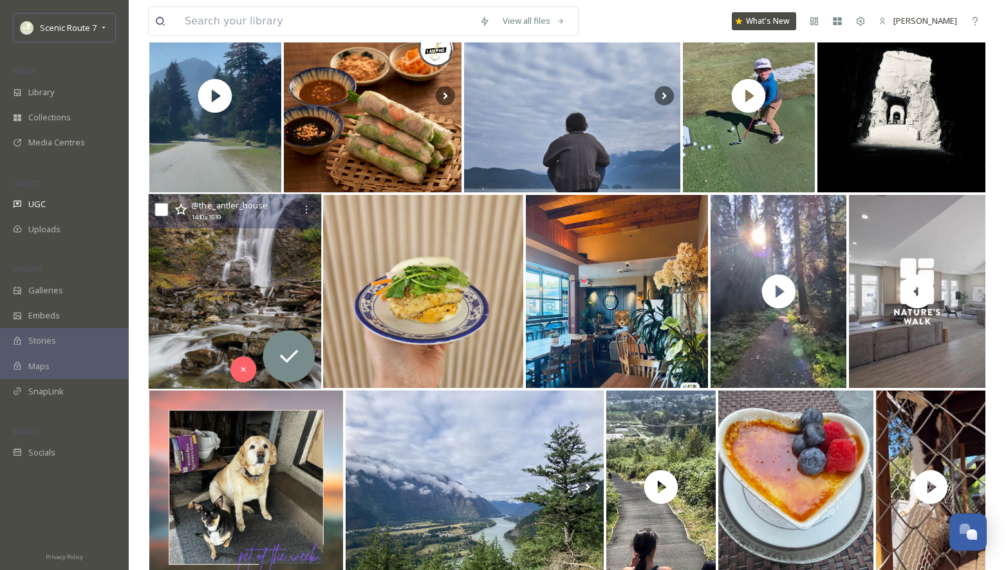
click at [229, 259] on img at bounding box center [235, 291] width 173 height 195
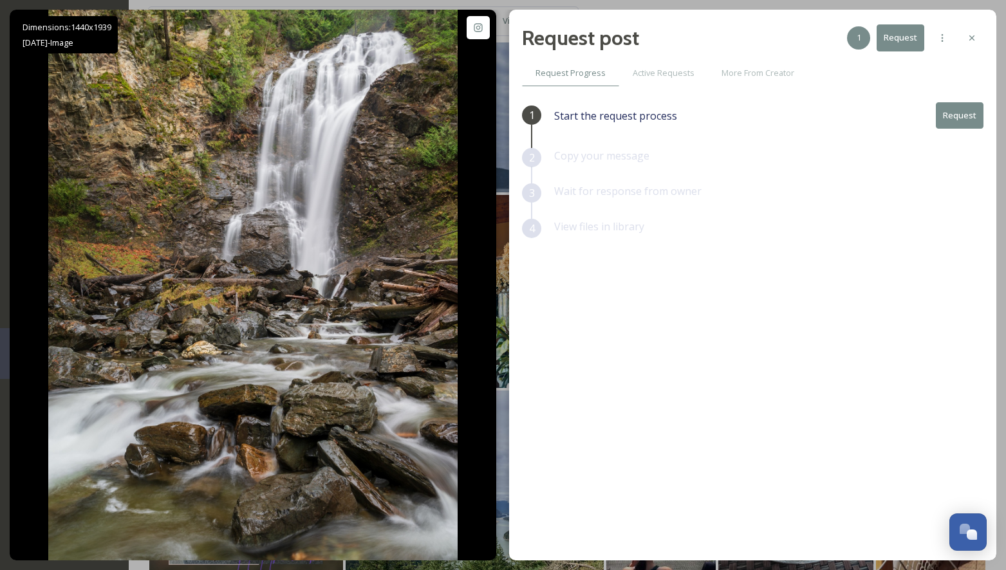
click at [978, 35] on div at bounding box center [971, 37] width 23 height 23
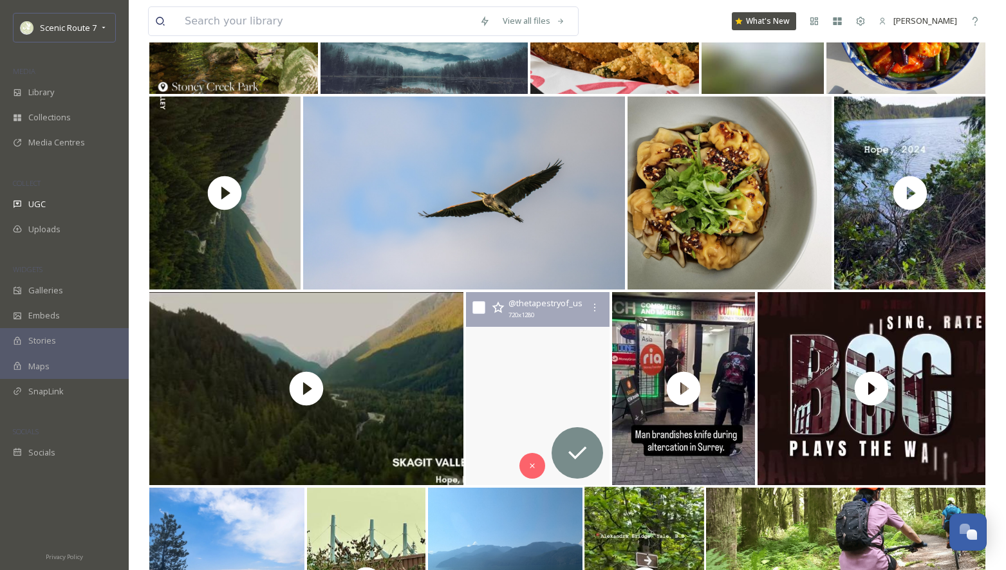
scroll to position [4798, 0]
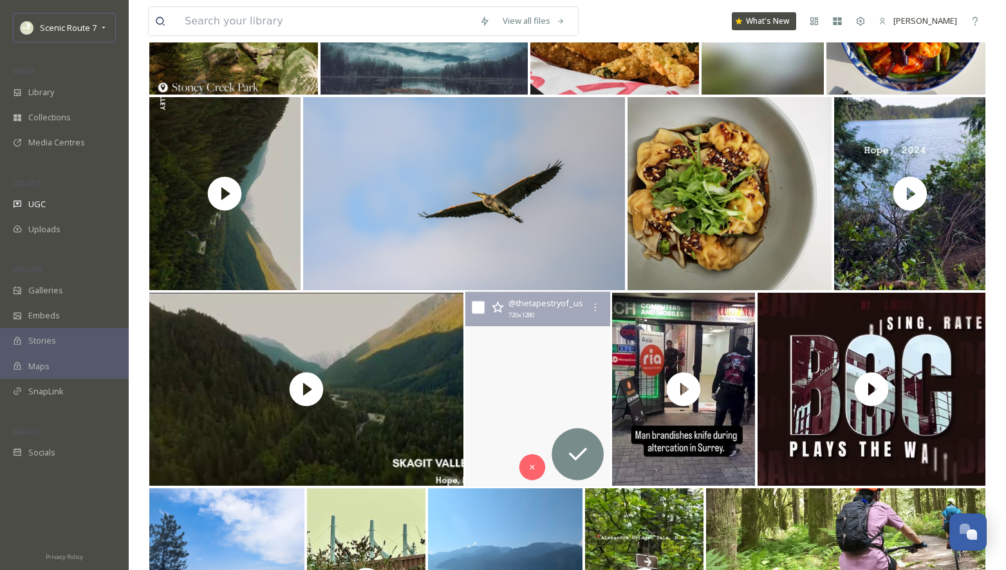
click at [545, 372] on video "⭐️⭐️⭐️⭐️⭐️\a\asherenchic_allure | Maple Ridge - Valley Fair Mall \a\aDM Sheren …" at bounding box center [537, 389] width 145 height 195
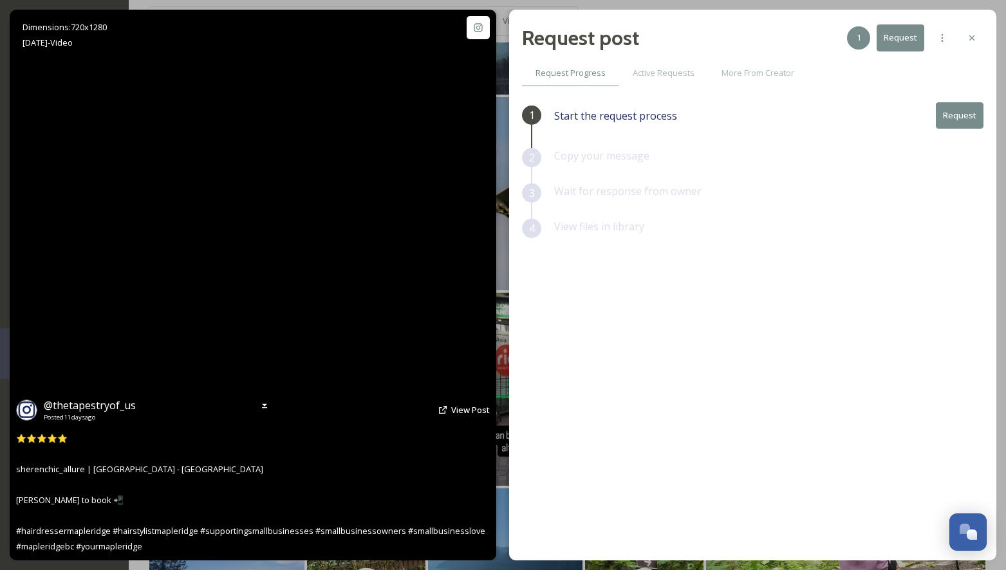
click at [234, 295] on video "⭐️⭐️⭐️⭐️⭐️\a\asherenchic_allure | Maple Ridge - Valley Fair Mall \a\aDM Sheren …" at bounding box center [253, 285] width 310 height 551
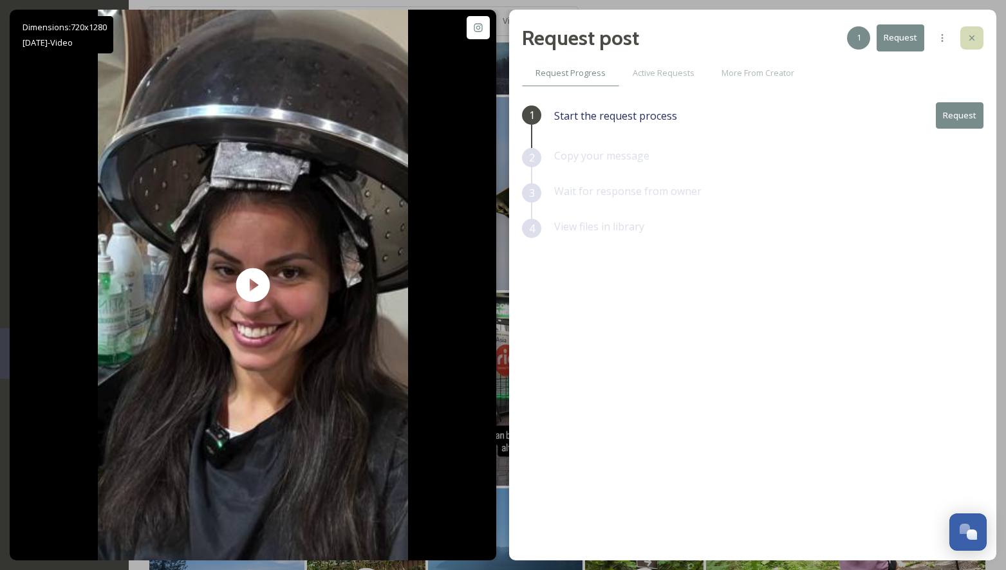
click at [976, 36] on icon at bounding box center [972, 38] width 10 height 10
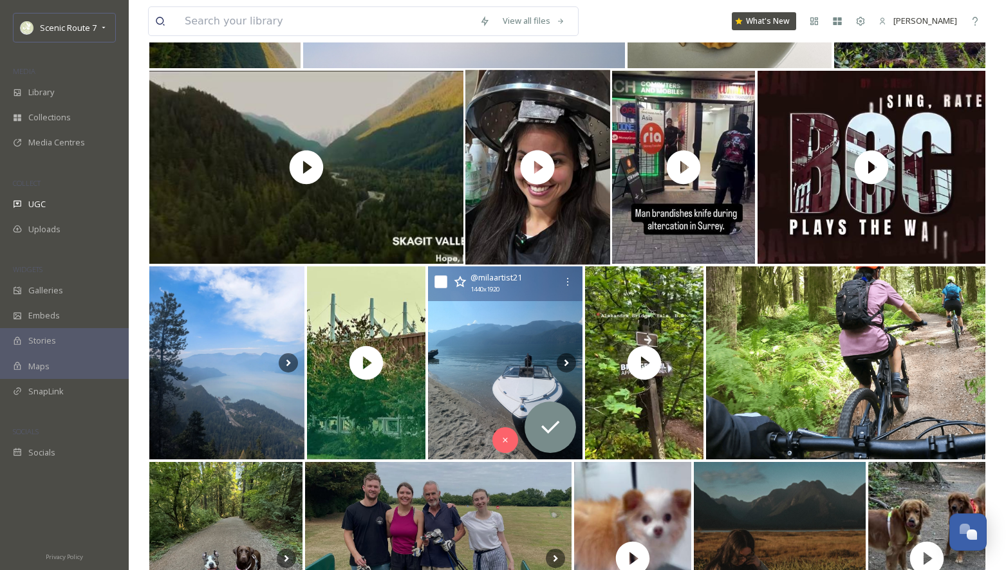
scroll to position [5024, 0]
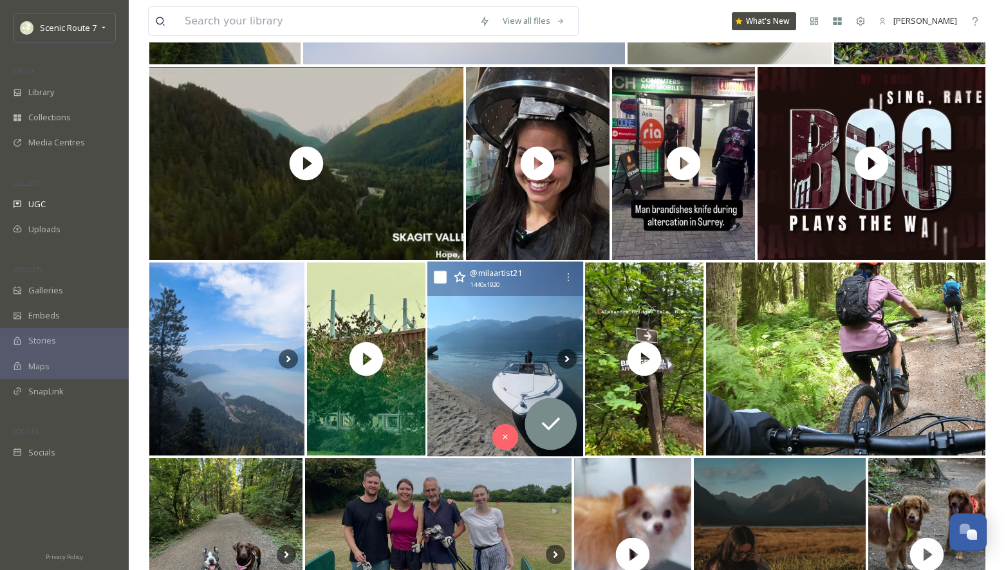
click at [480, 354] on img at bounding box center [505, 359] width 156 height 195
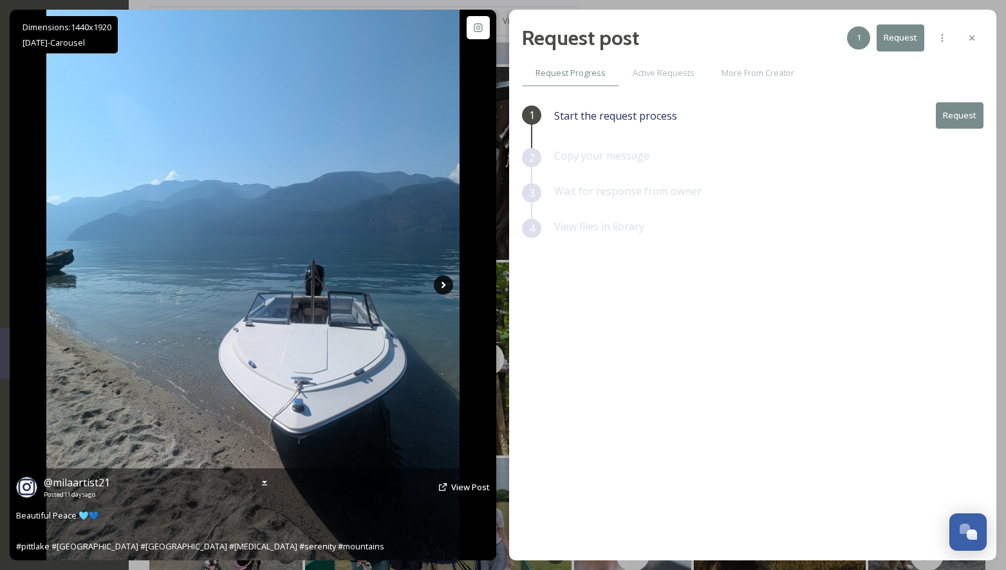
click at [445, 282] on icon at bounding box center [443, 285] width 19 height 19
click at [444, 283] on icon at bounding box center [443, 285] width 19 height 19
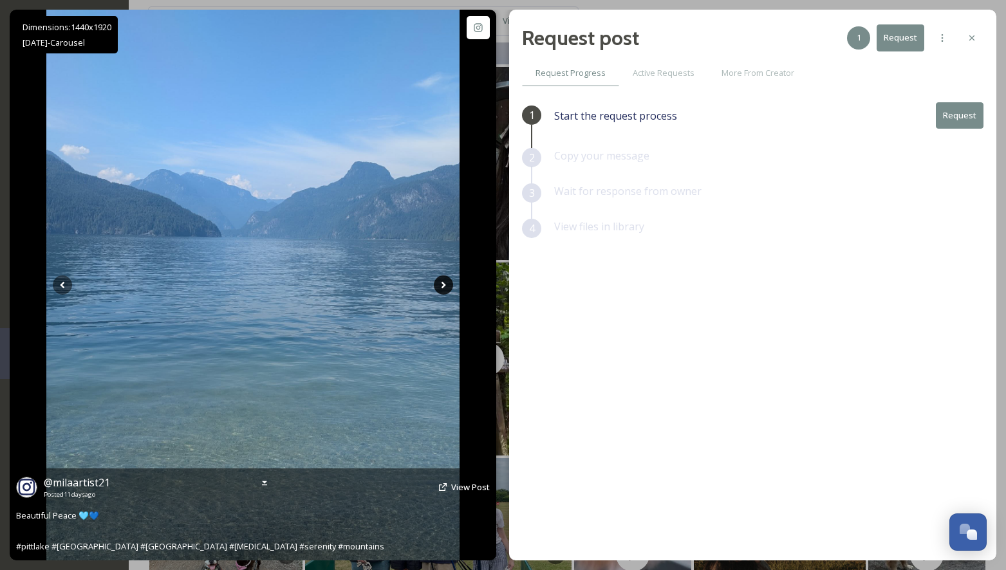
click at [444, 283] on icon at bounding box center [443, 285] width 19 height 19
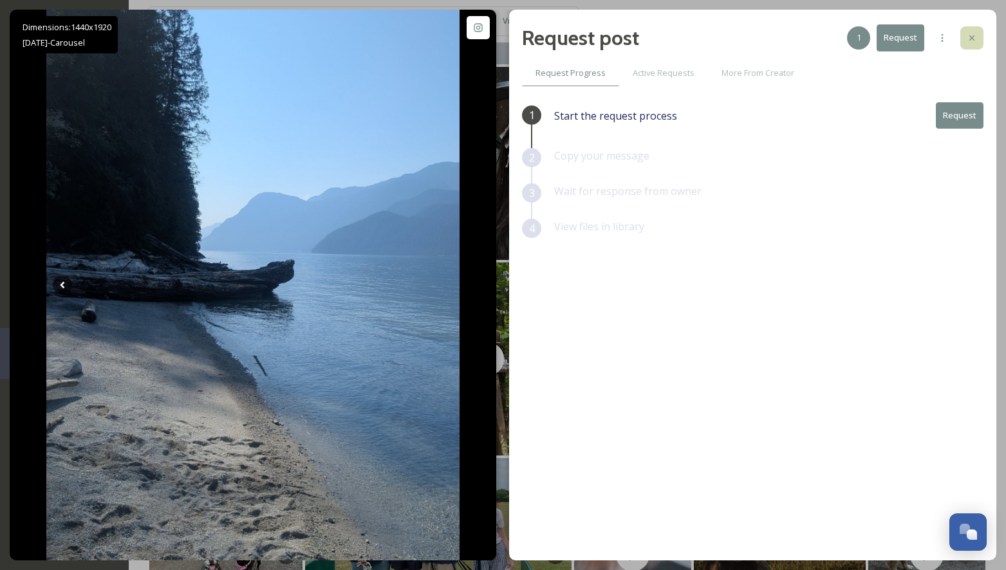
click at [978, 42] on div at bounding box center [971, 37] width 23 height 23
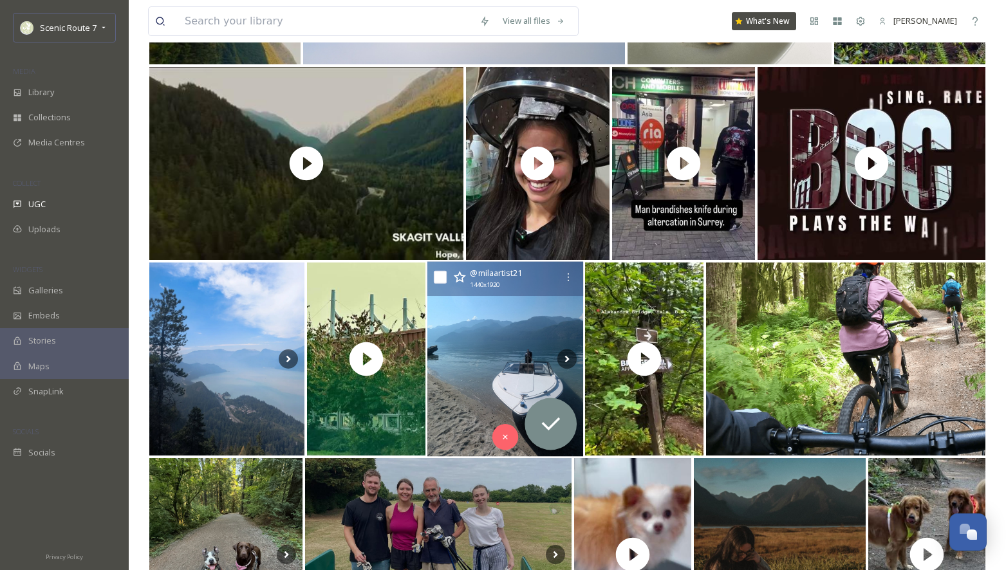
click at [476, 387] on img at bounding box center [505, 359] width 156 height 195
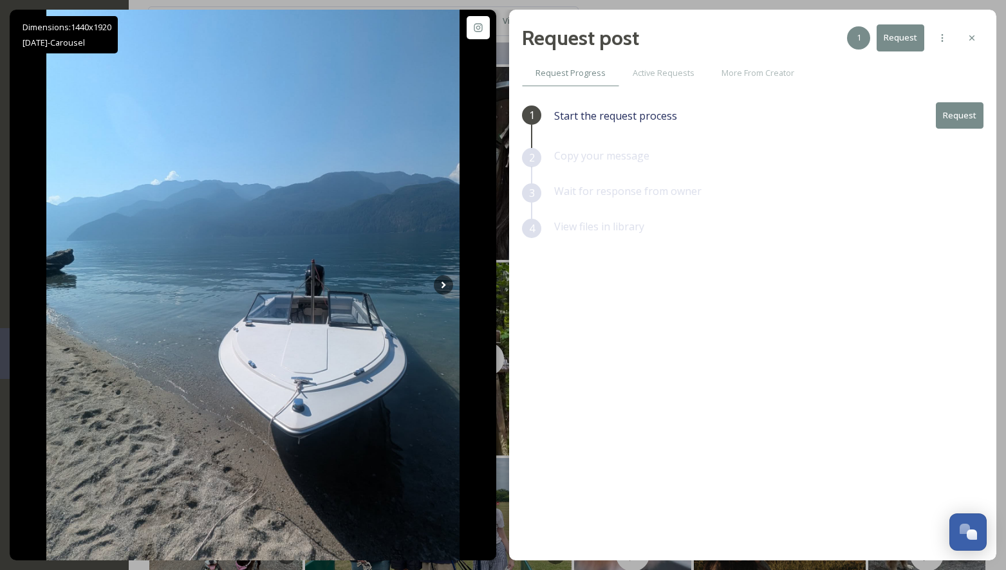
click at [964, 106] on button "Request" at bounding box center [960, 115] width 48 height 26
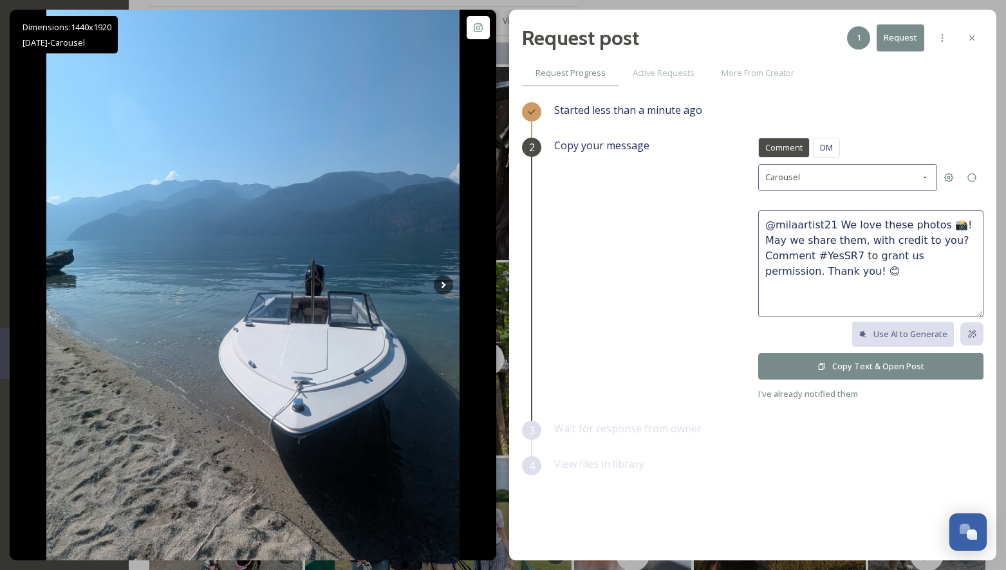
click at [836, 367] on button "Copy Text & Open Post" at bounding box center [870, 366] width 225 height 26
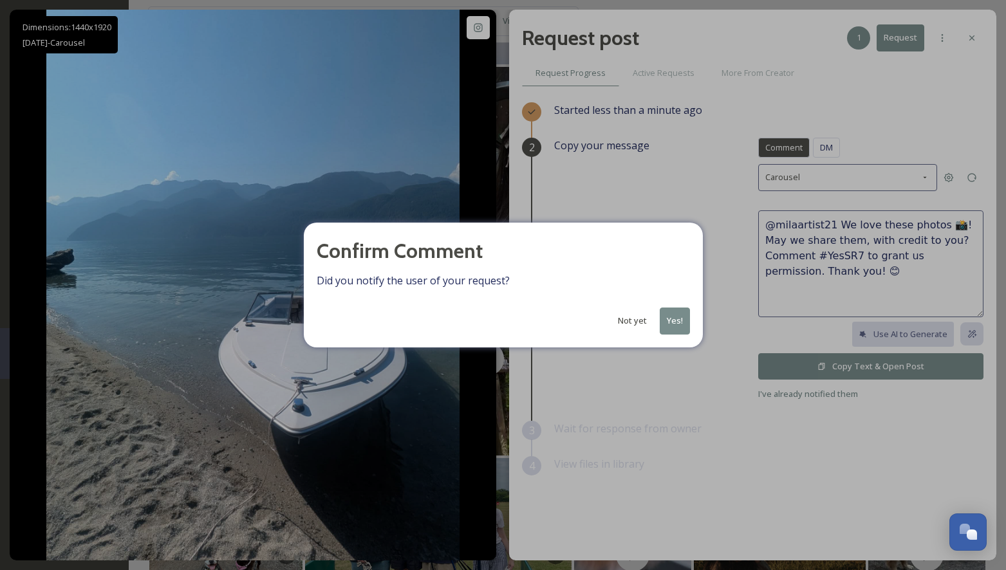
click at [669, 316] on button "Yes!" at bounding box center [675, 321] width 30 height 26
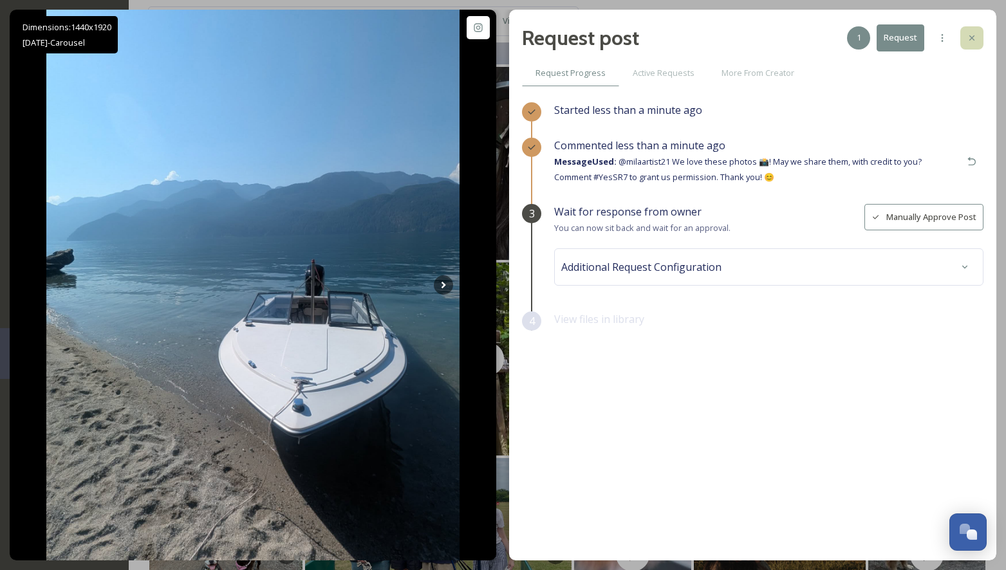
click at [969, 30] on div at bounding box center [971, 37] width 23 height 23
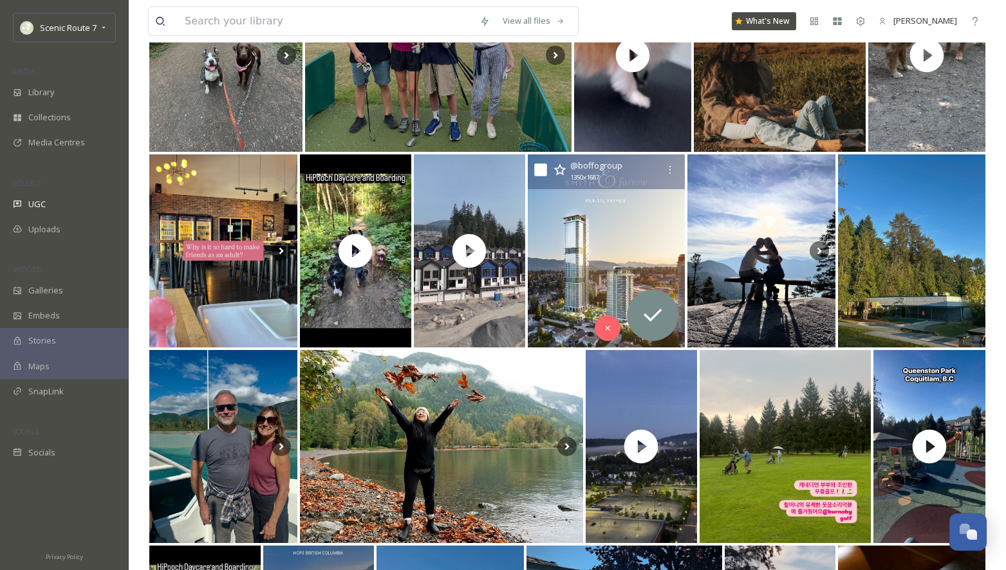
scroll to position [5665, 0]
